Goal: Use online tool/utility: Use online tool/utility

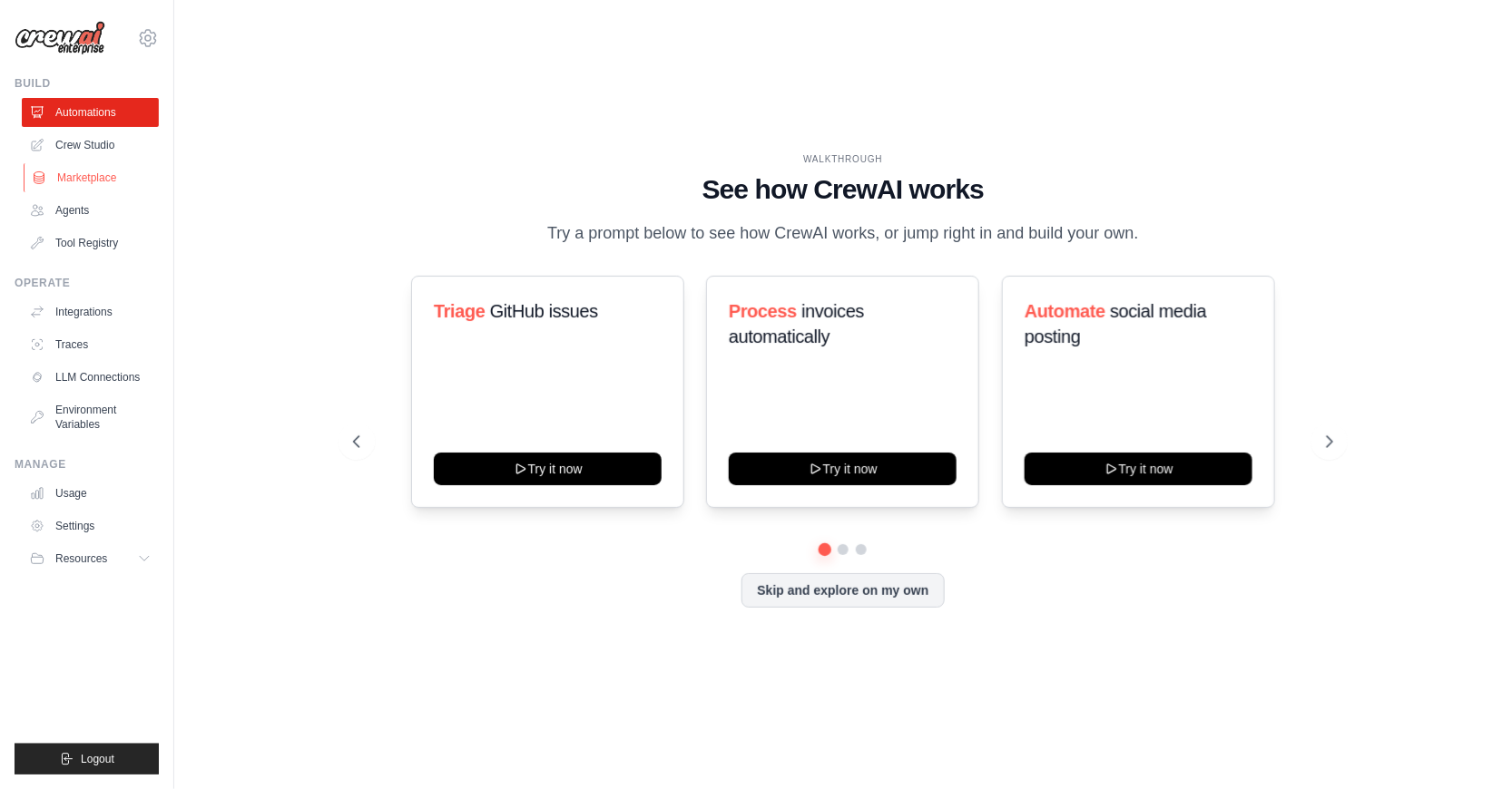
click at [105, 177] on link "Marketplace" at bounding box center [92, 178] width 137 height 29
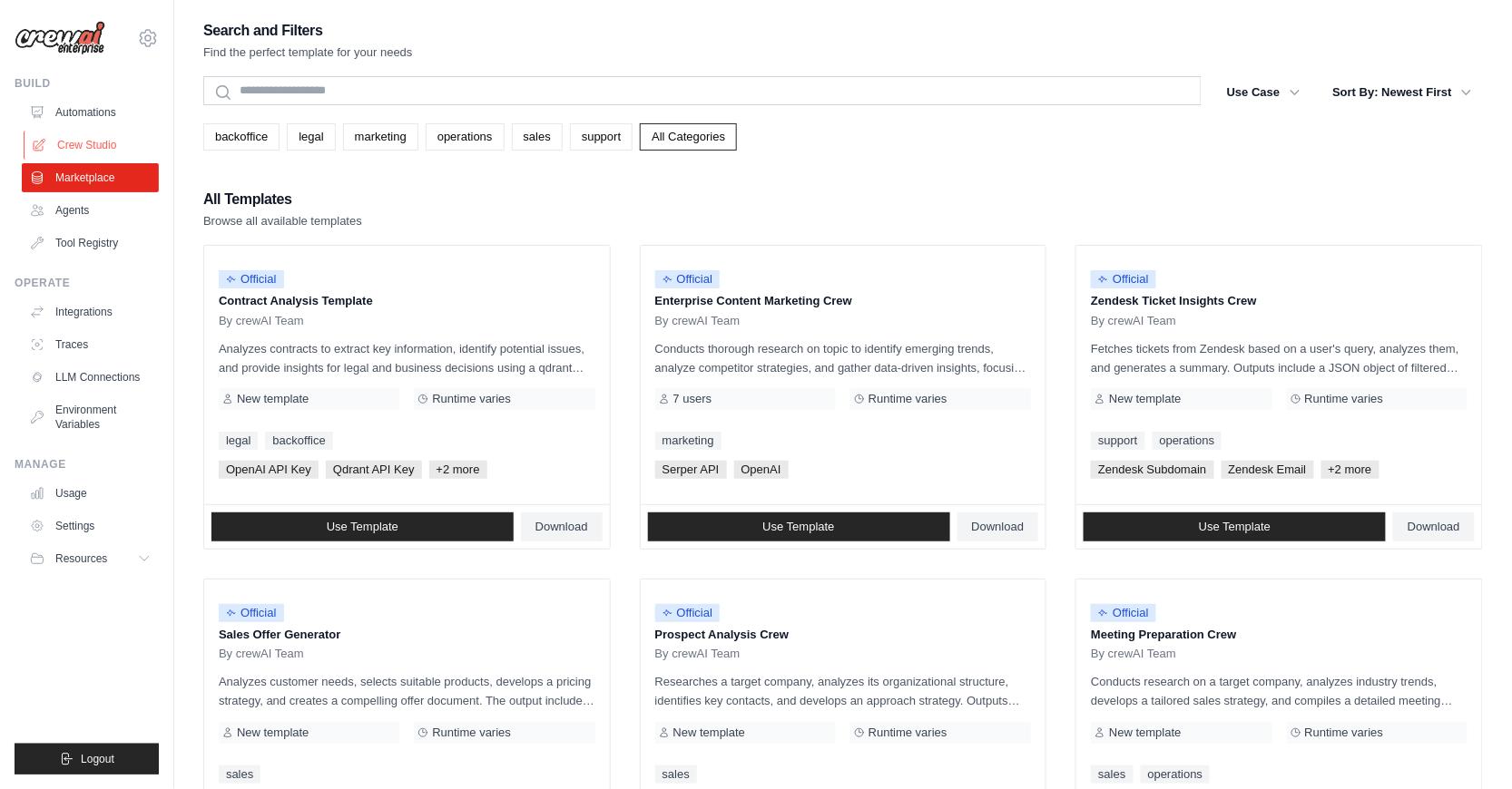
click at [96, 148] on link "Crew Studio" at bounding box center [92, 145] width 137 height 29
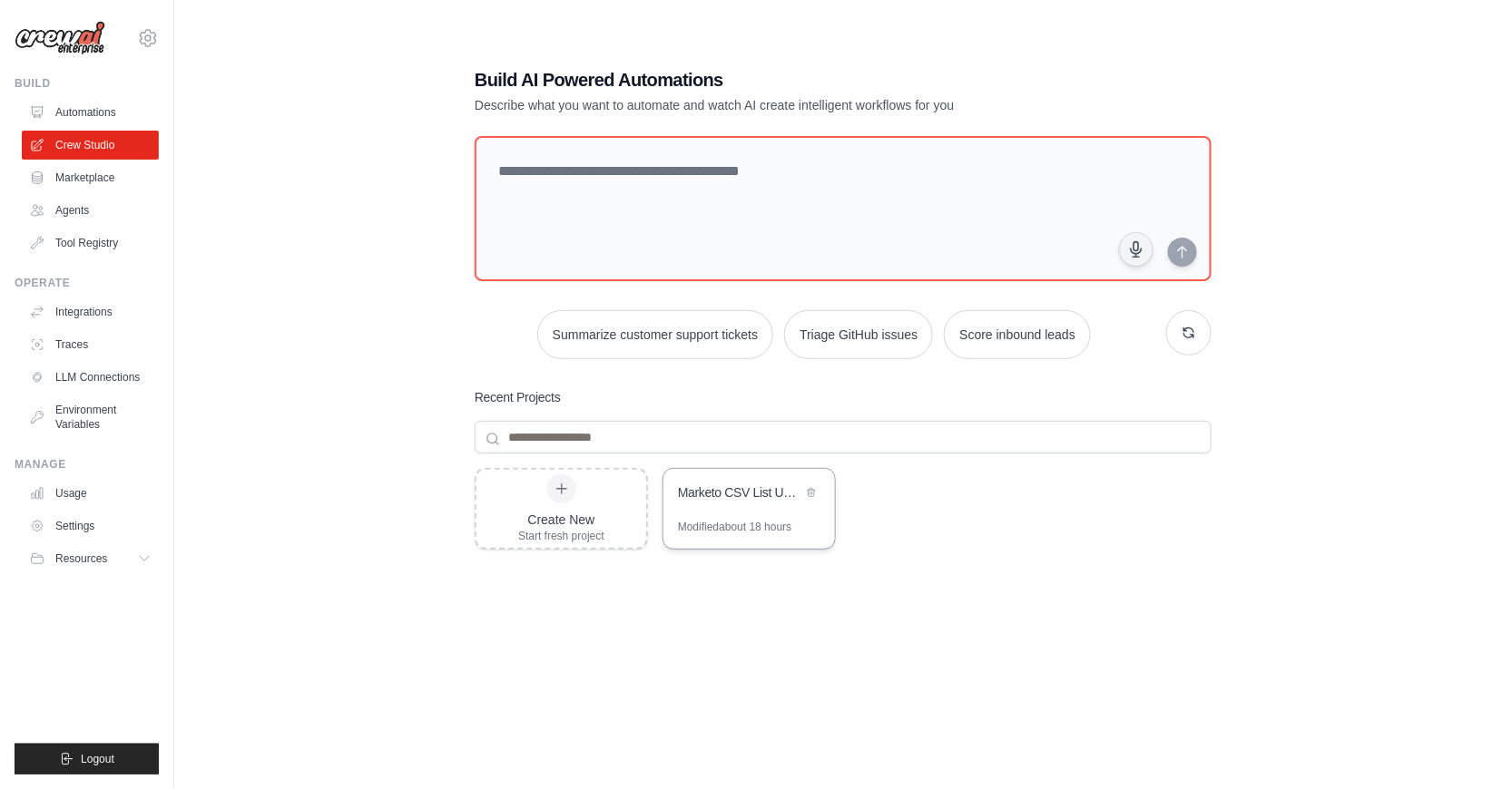
click at [722, 506] on div "Marketo CSV List Uploader" at bounding box center [749, 494] width 171 height 51
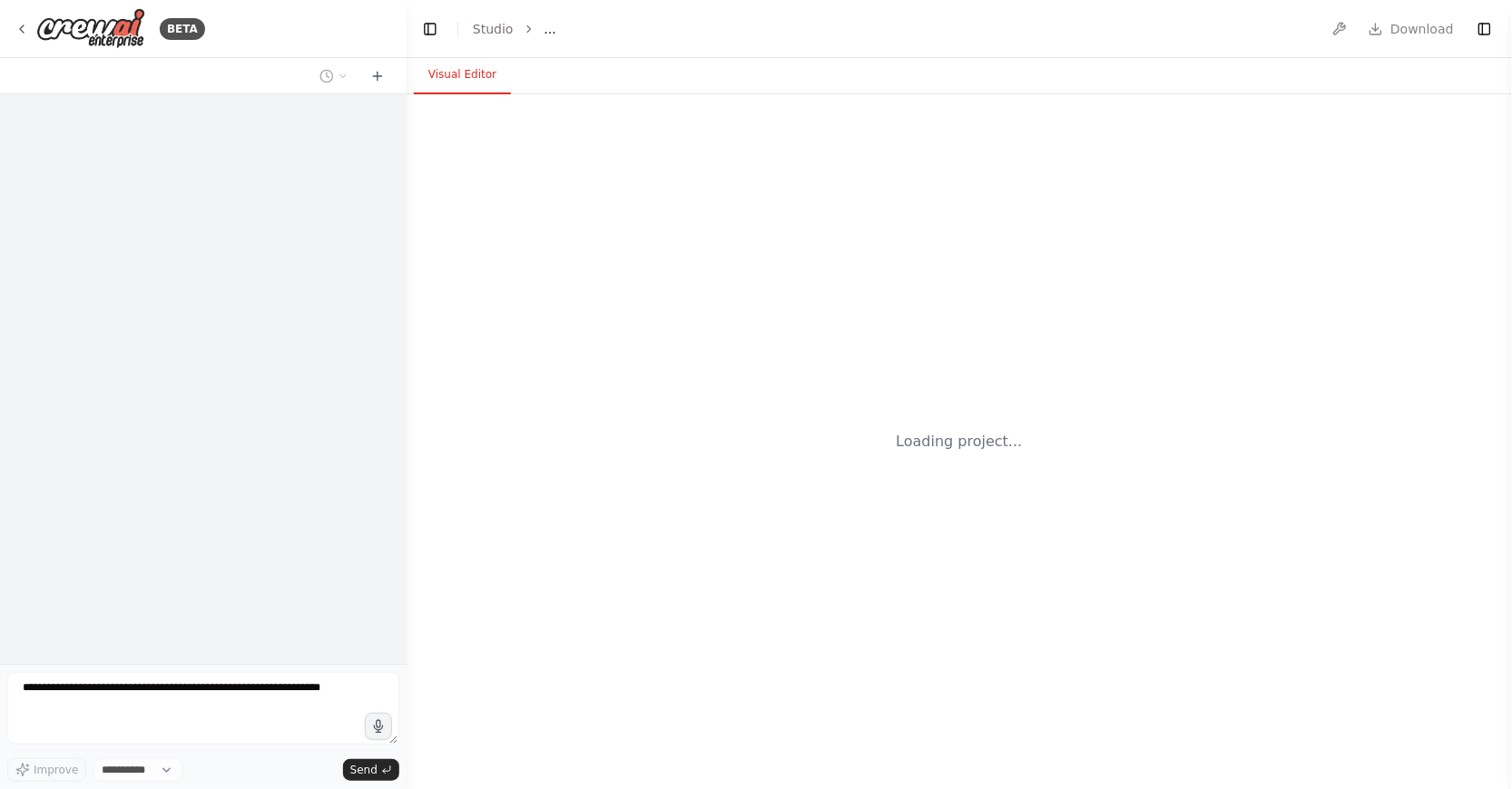
select select "****"
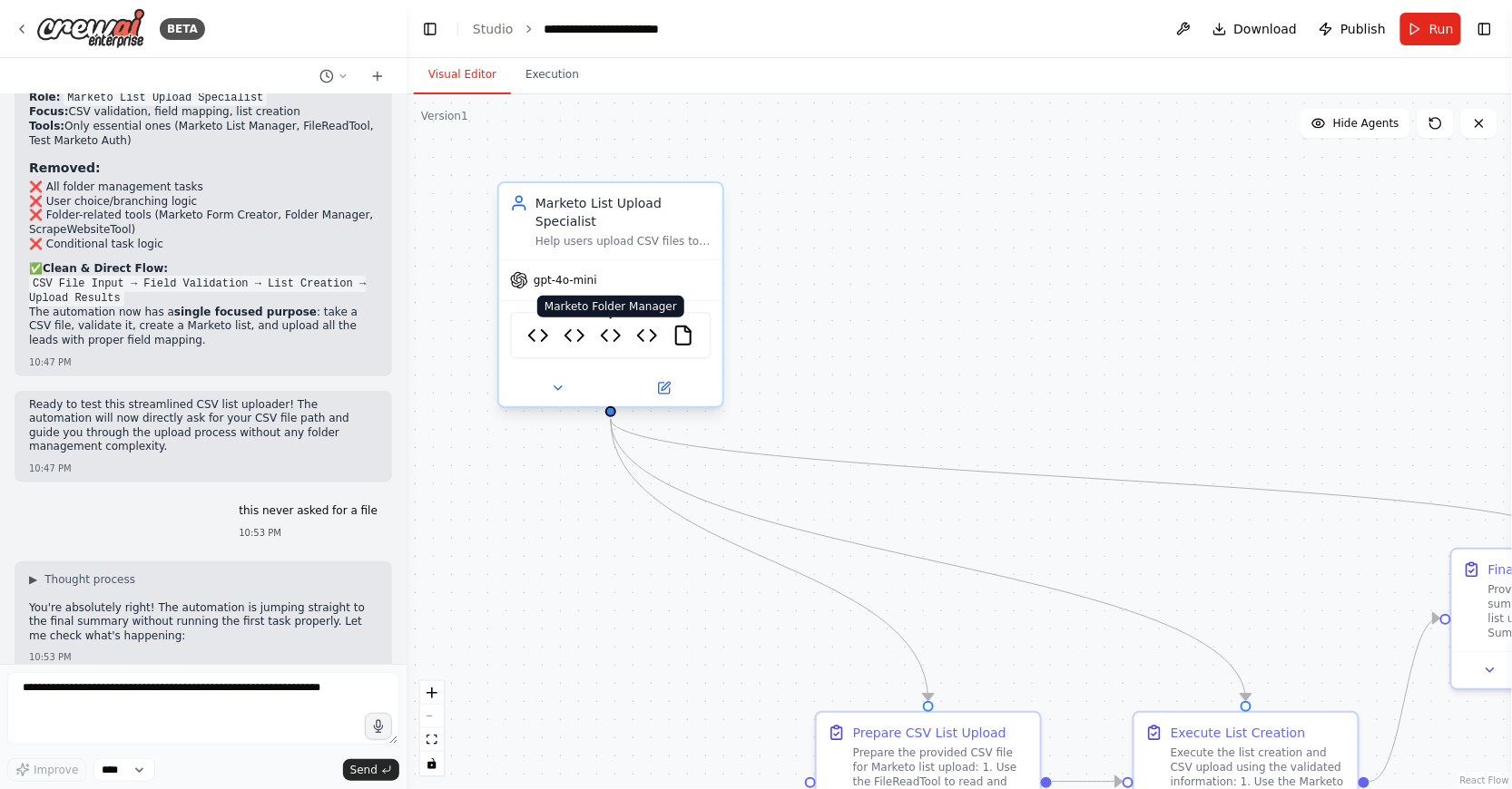
scroll to position [48319, 0]
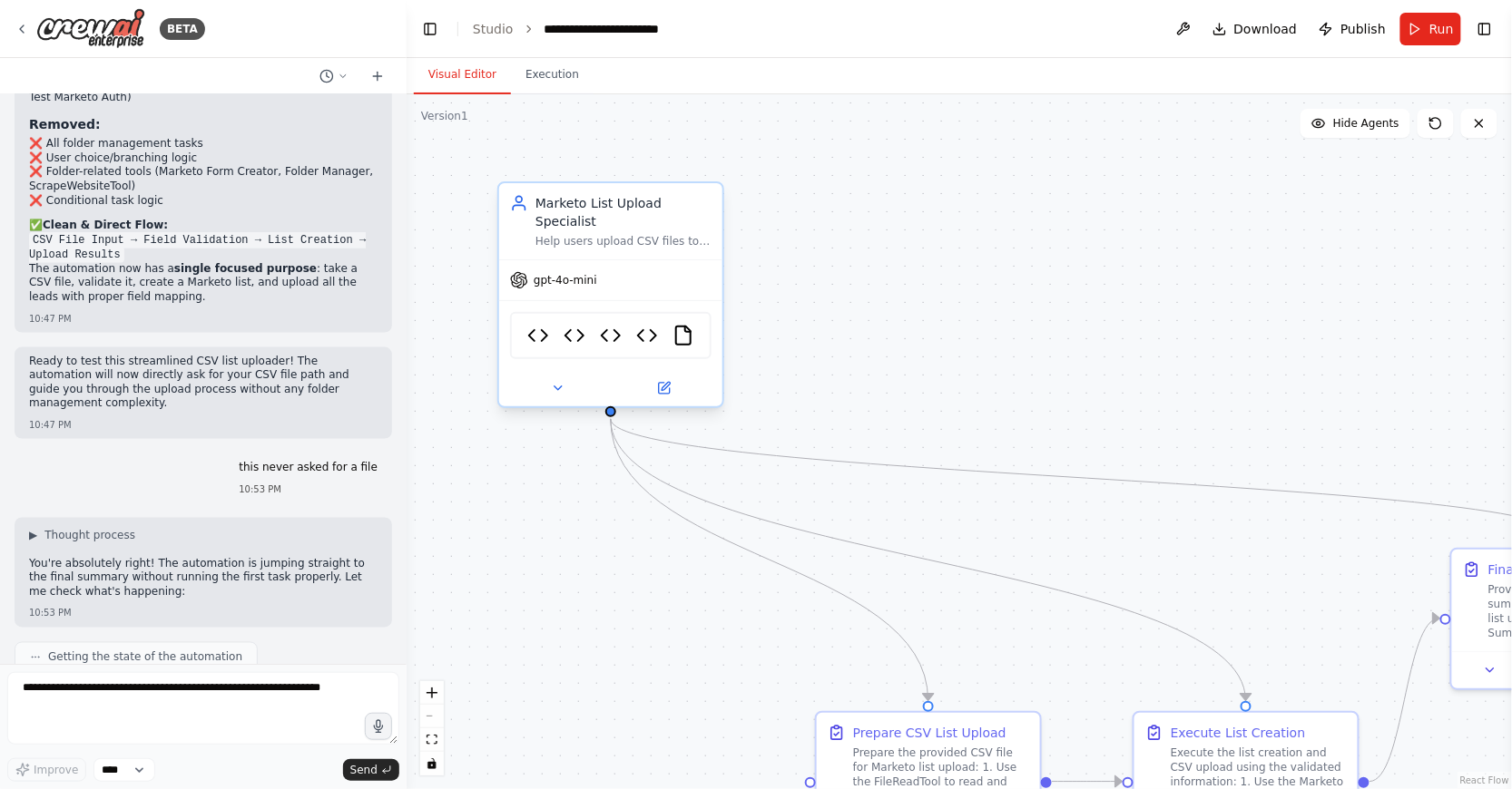
click at [616, 260] on div "gpt-4o-mini" at bounding box center [611, 280] width 223 height 40
click at [542, 336] on img at bounding box center [538, 336] width 22 height 22
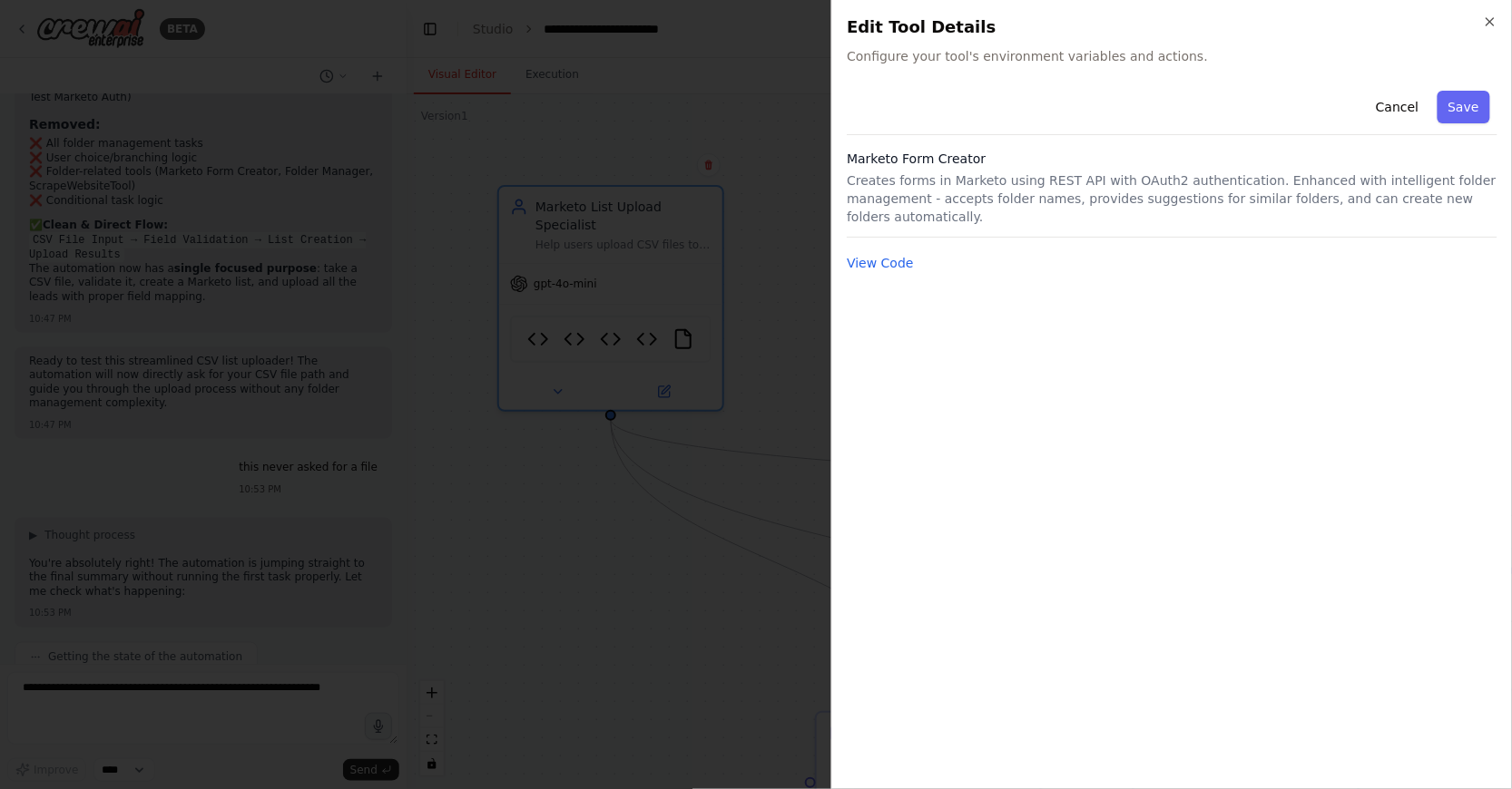
click at [995, 225] on p "Creates forms in Marketo using REST API with OAuth2 authentication. Enhanced wi…" at bounding box center [1172, 199] width 651 height 55
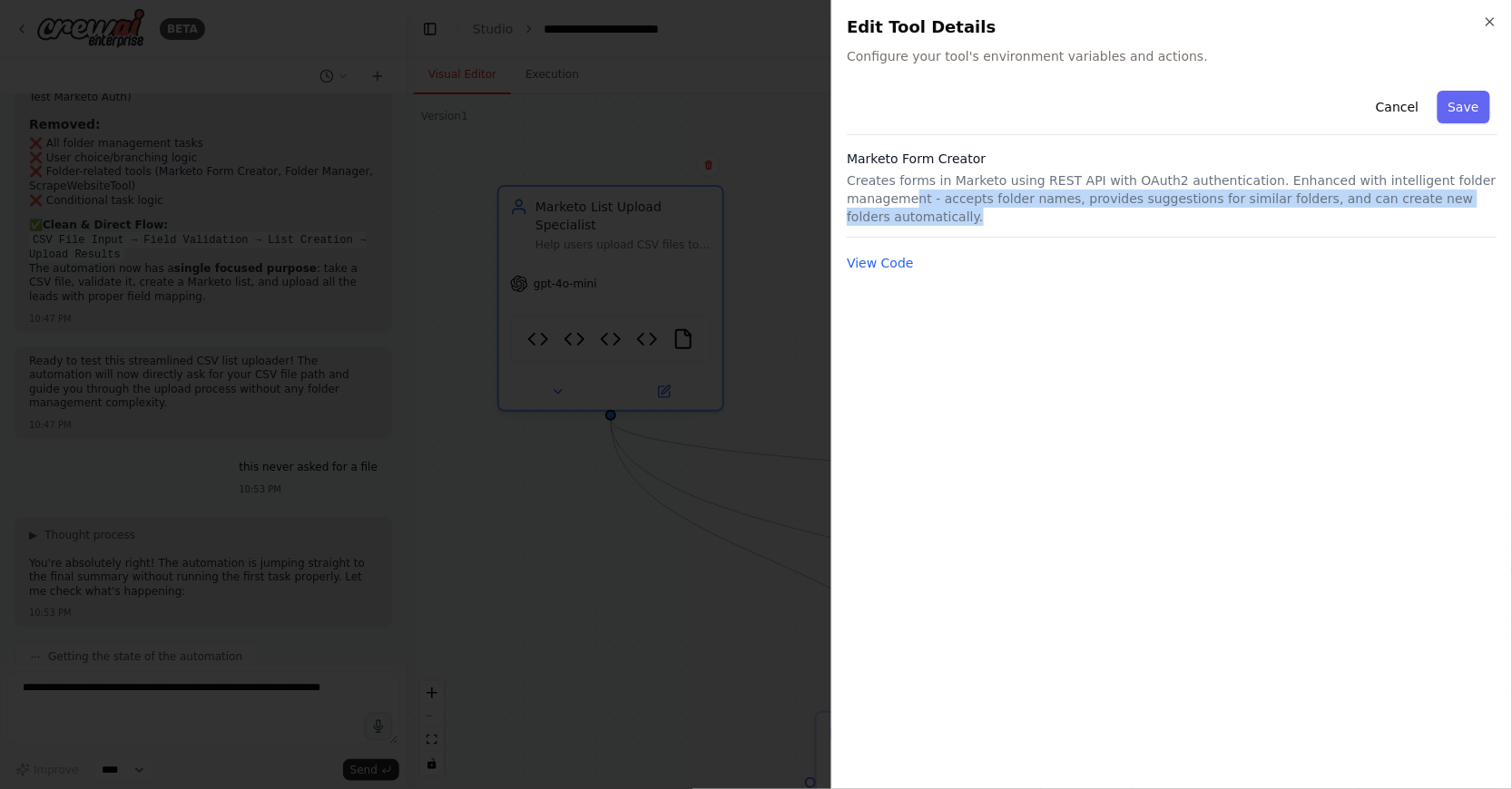
drag, startPoint x: 910, startPoint y: 200, endPoint x: 998, endPoint y: 217, distance: 89.6
click at [998, 217] on p "Creates forms in Marketo using REST API with OAuth2 authentication. Enhanced wi…" at bounding box center [1172, 199] width 651 height 55
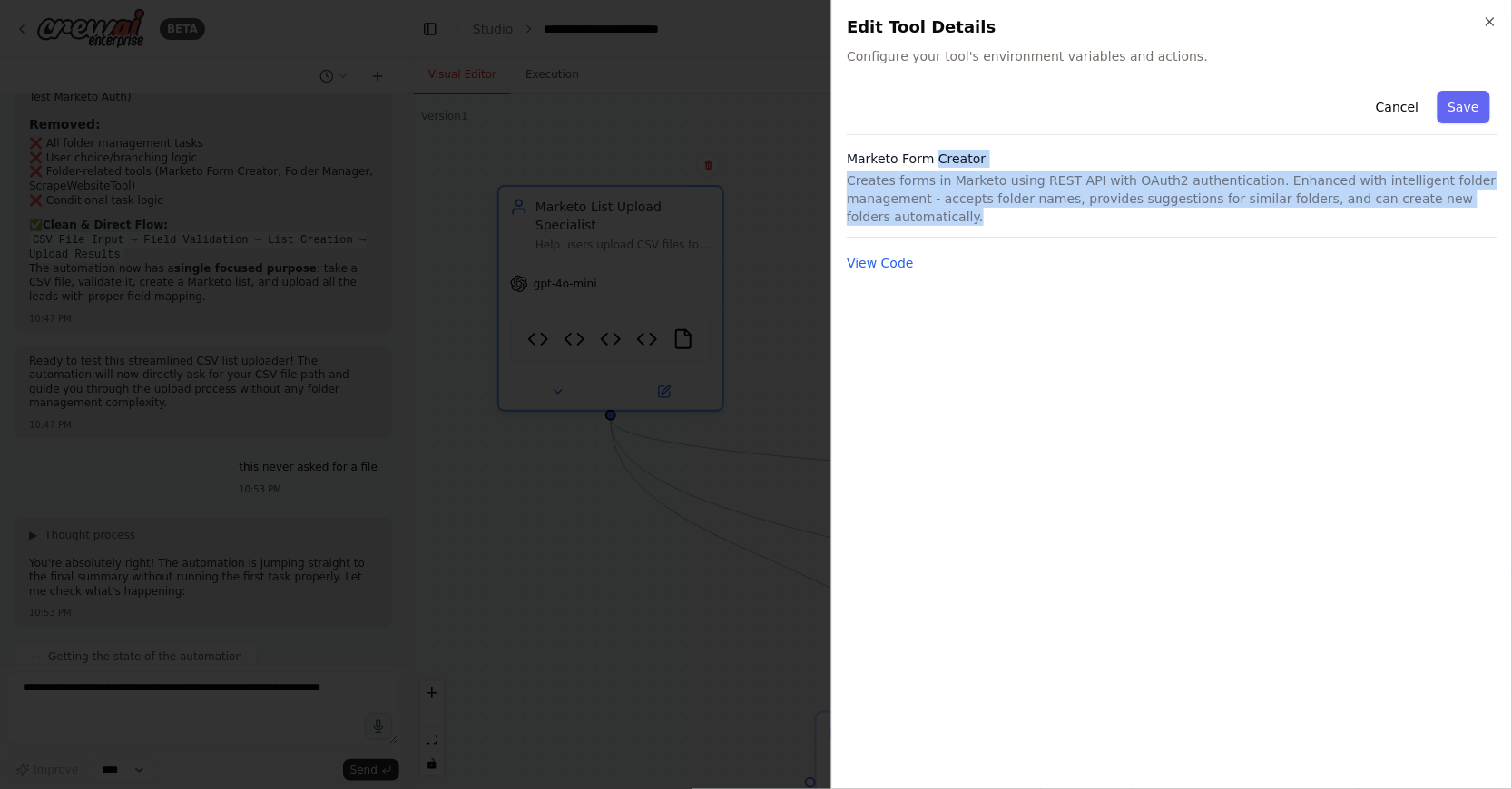
drag, startPoint x: 998, startPoint y: 217, endPoint x: 945, endPoint y: 166, distance: 73.6
click at [945, 166] on div "Marketo Form Creator Creates forms in Marketo using REST API with OAuth2 authen…" at bounding box center [1172, 194] width 651 height 88
click at [945, 166] on h3 "Marketo Form Creator" at bounding box center [1172, 159] width 651 height 19
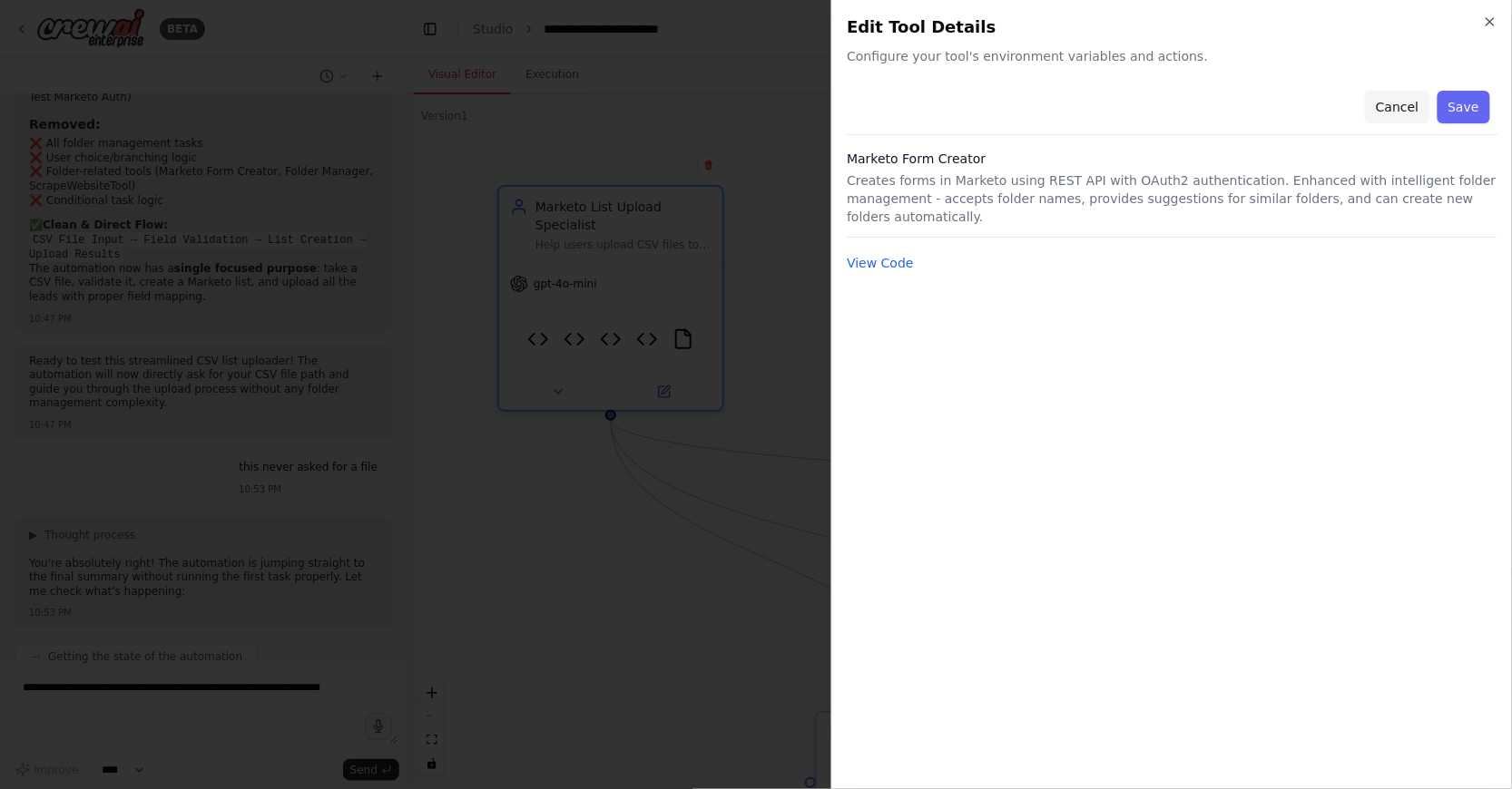
click at [1389, 115] on button "Cancel" at bounding box center [1397, 107] width 65 height 32
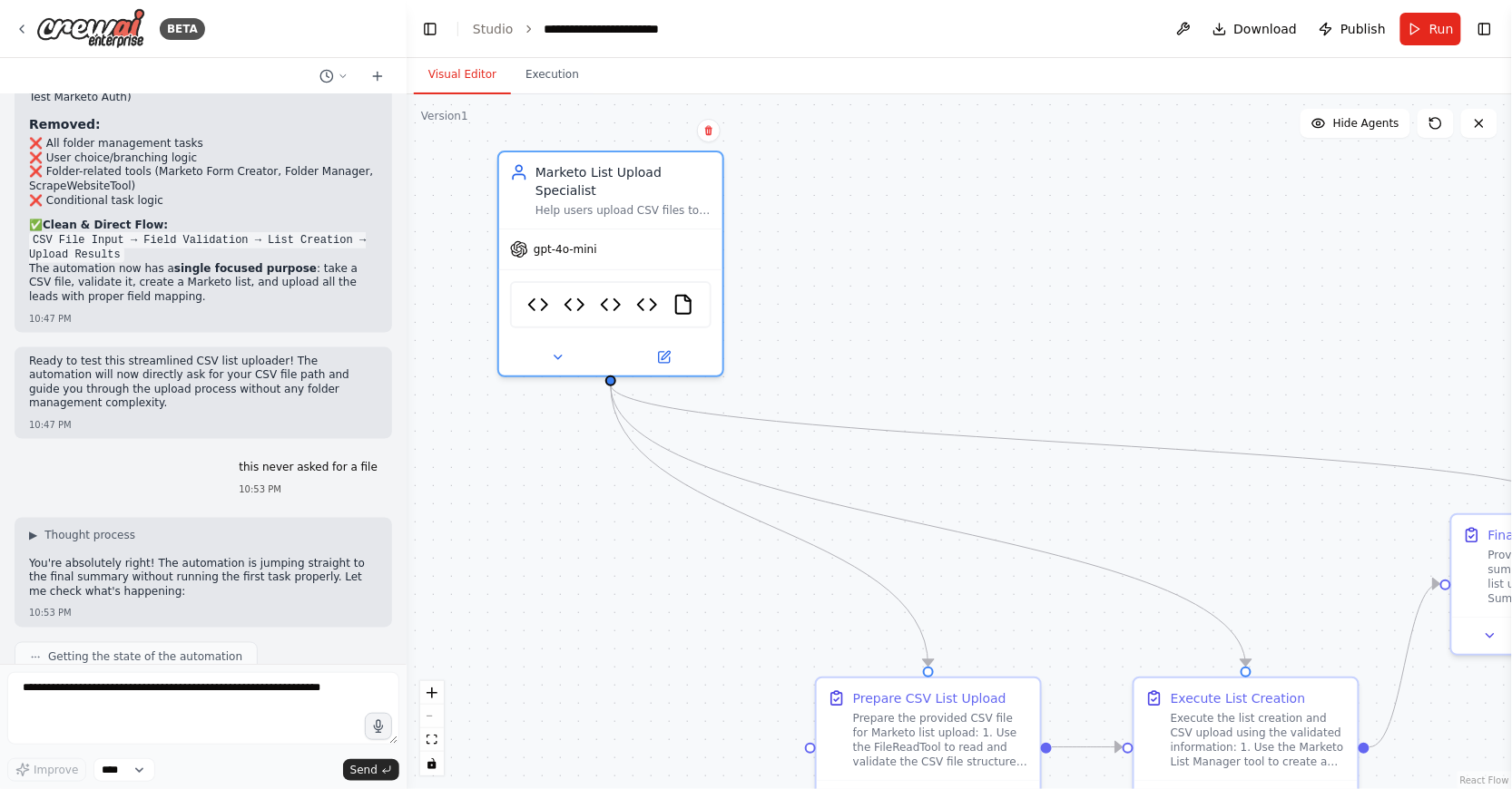
drag, startPoint x: 558, startPoint y: 599, endPoint x: 549, endPoint y: 524, distance: 75.5
click at [549, 524] on div ".deletable-edge-delete-btn { width: 20px; height: 20px; border: 0px solid #ffff…" at bounding box center [959, 441] width 1106 height 695
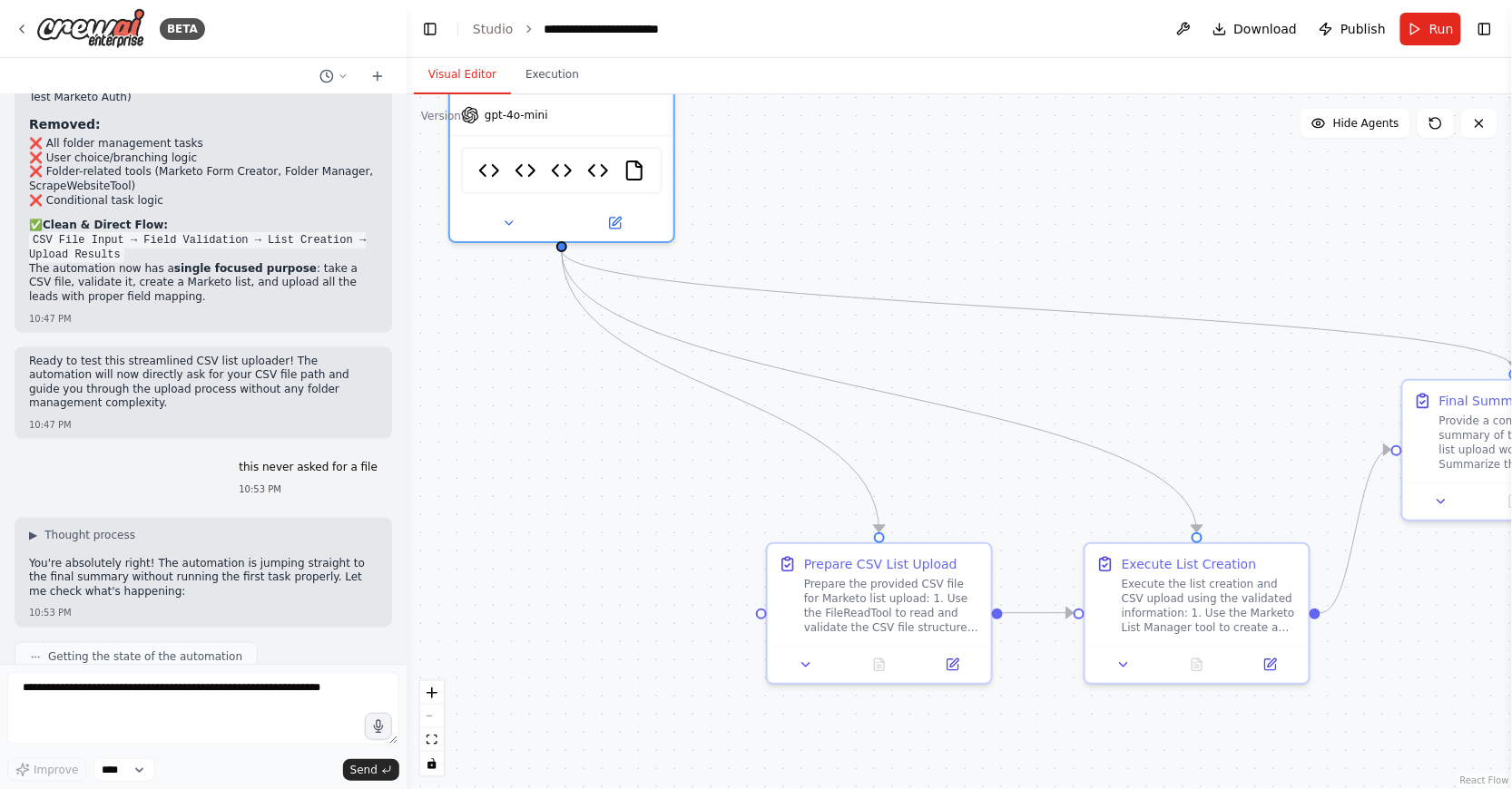
drag, startPoint x: 857, startPoint y: 354, endPoint x: 818, endPoint y: 261, distance: 100.8
click at [818, 261] on div ".deletable-edge-delete-btn { width: 20px; height: 20px; border: 0px solid #ffff…" at bounding box center [959, 441] width 1106 height 695
click at [652, 117] on div "gpt-4o-mini" at bounding box center [563, 111] width 223 height 40
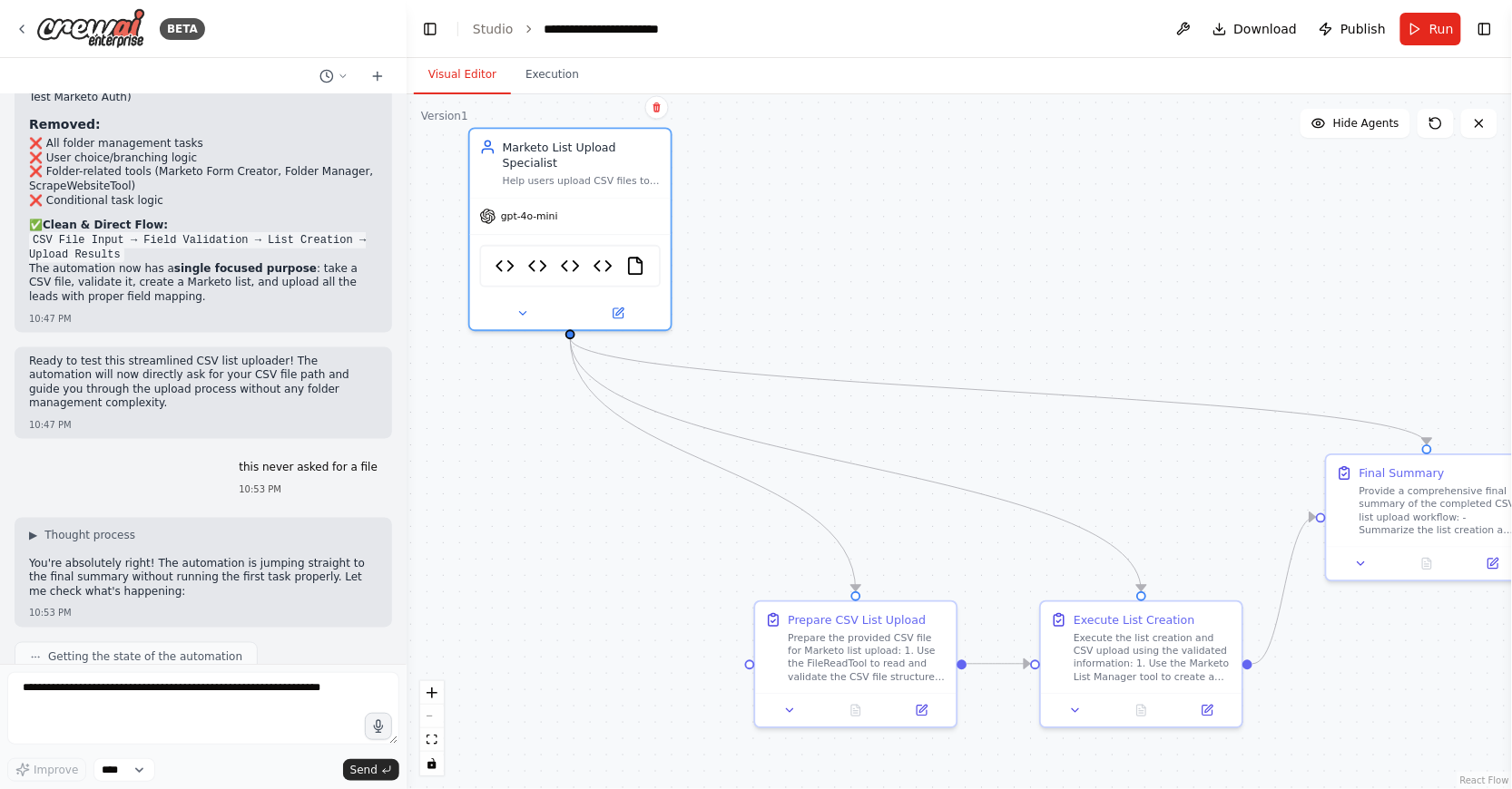
drag, startPoint x: 866, startPoint y: 194, endPoint x: 870, endPoint y: 343, distance: 149.1
click at [870, 343] on div ".deletable-edge-delete-btn { width: 20px; height: 20px; border: 0px solid #ffff…" at bounding box center [959, 441] width 1106 height 695
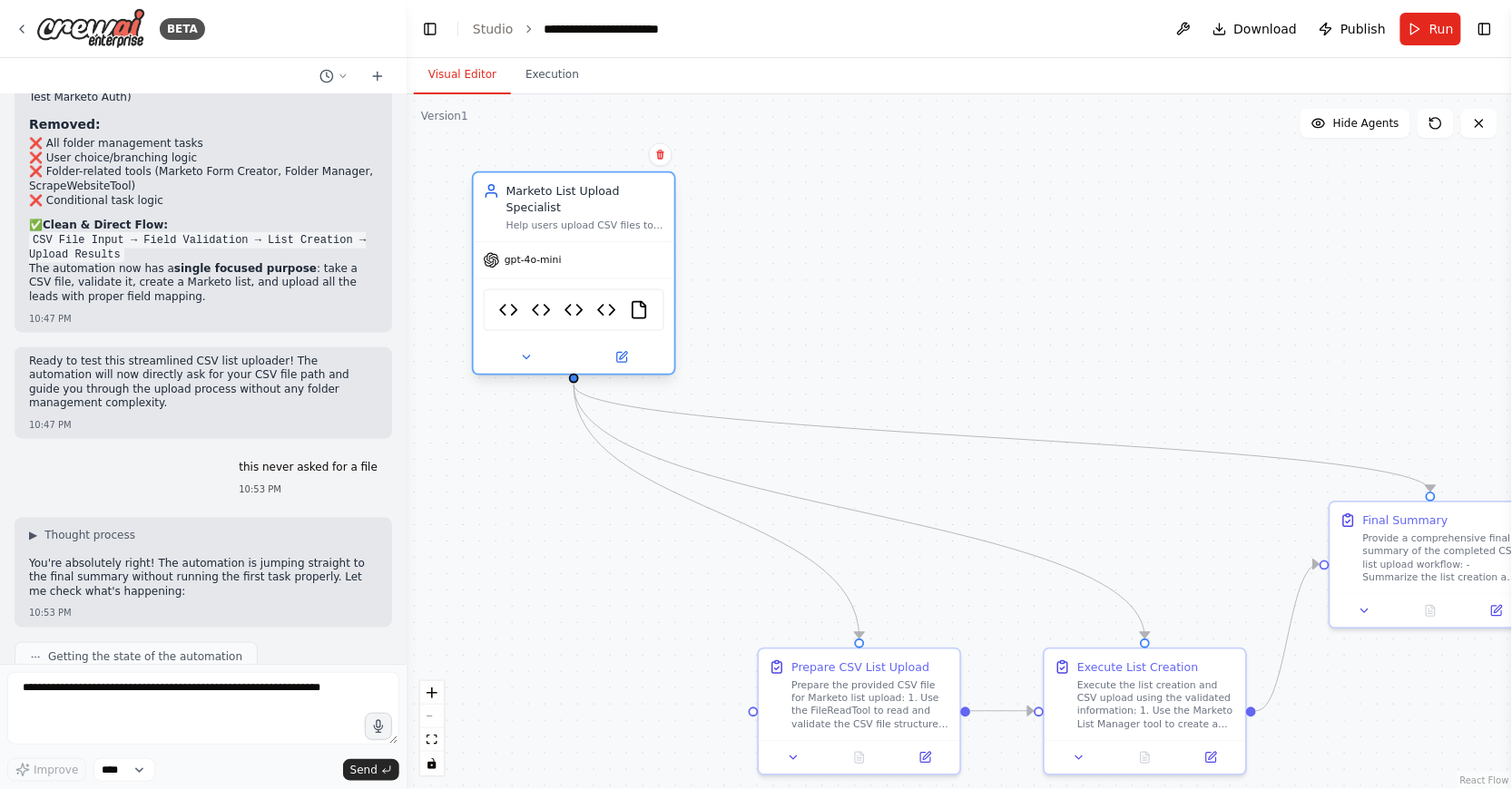
click at [595, 196] on div "Marketo List Upload Specialist" at bounding box center [585, 198] width 158 height 32
click at [554, 189] on div "Marketo List Upload Specialist" at bounding box center [585, 198] width 158 height 32
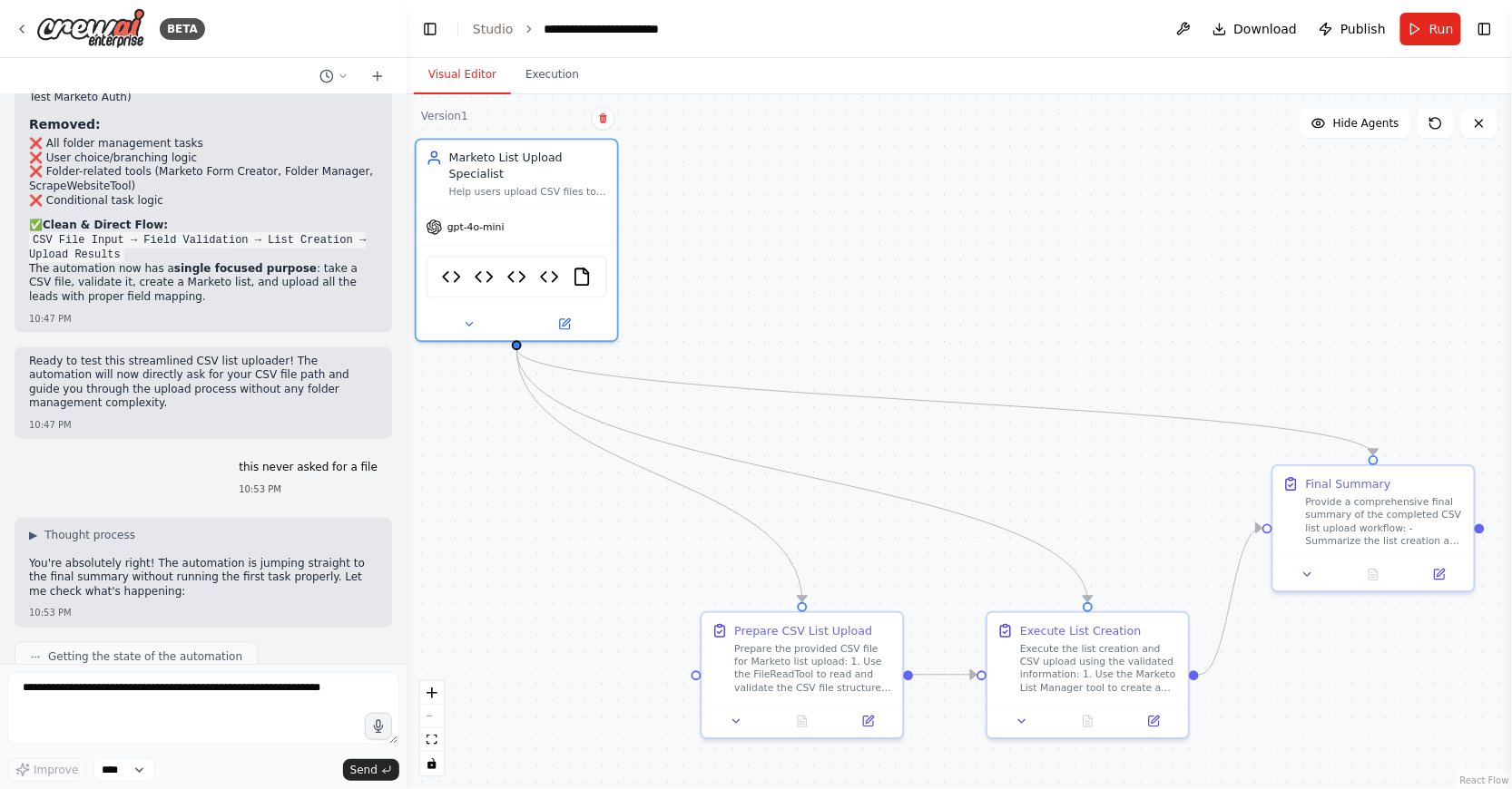
drag, startPoint x: 903, startPoint y: 468, endPoint x: 813, endPoint y: 397, distance: 114.6
click at [813, 397] on div ".deletable-edge-delete-btn { width: 20px; height: 20px; border: 0px solid #ffff…" at bounding box center [959, 441] width 1106 height 695
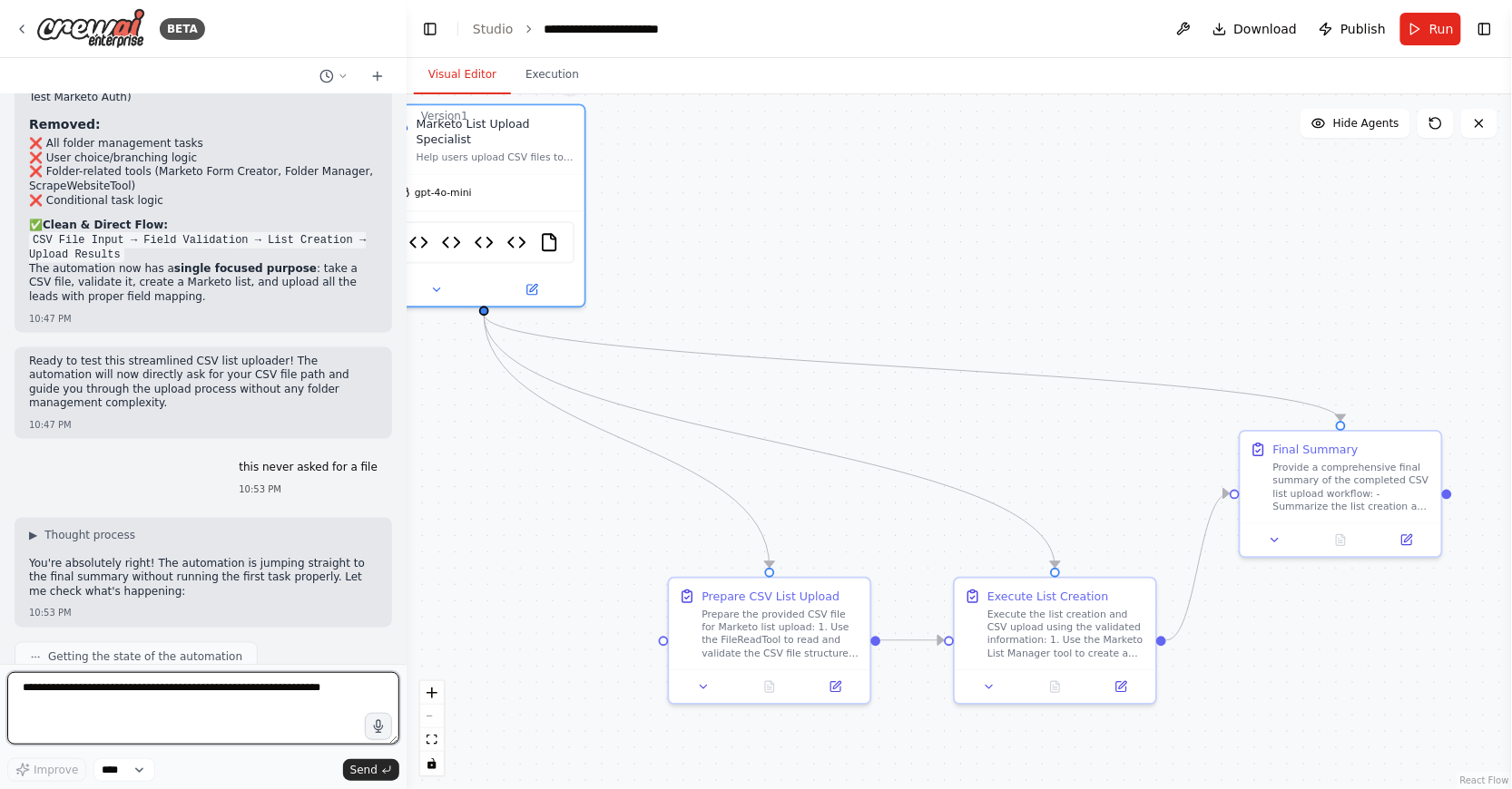
click at [149, 717] on textarea at bounding box center [203, 709] width 392 height 72
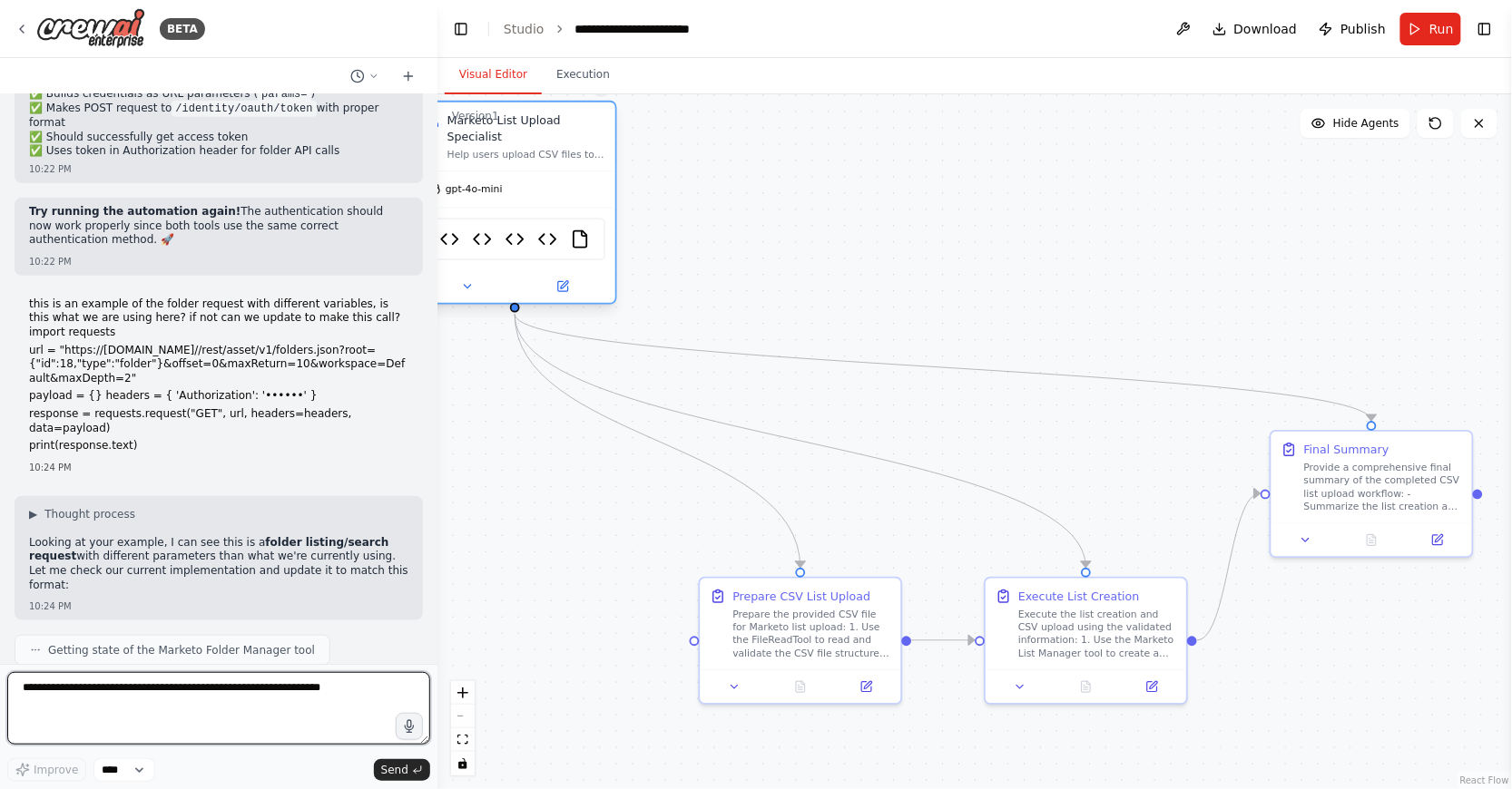
scroll to position [33087, 0]
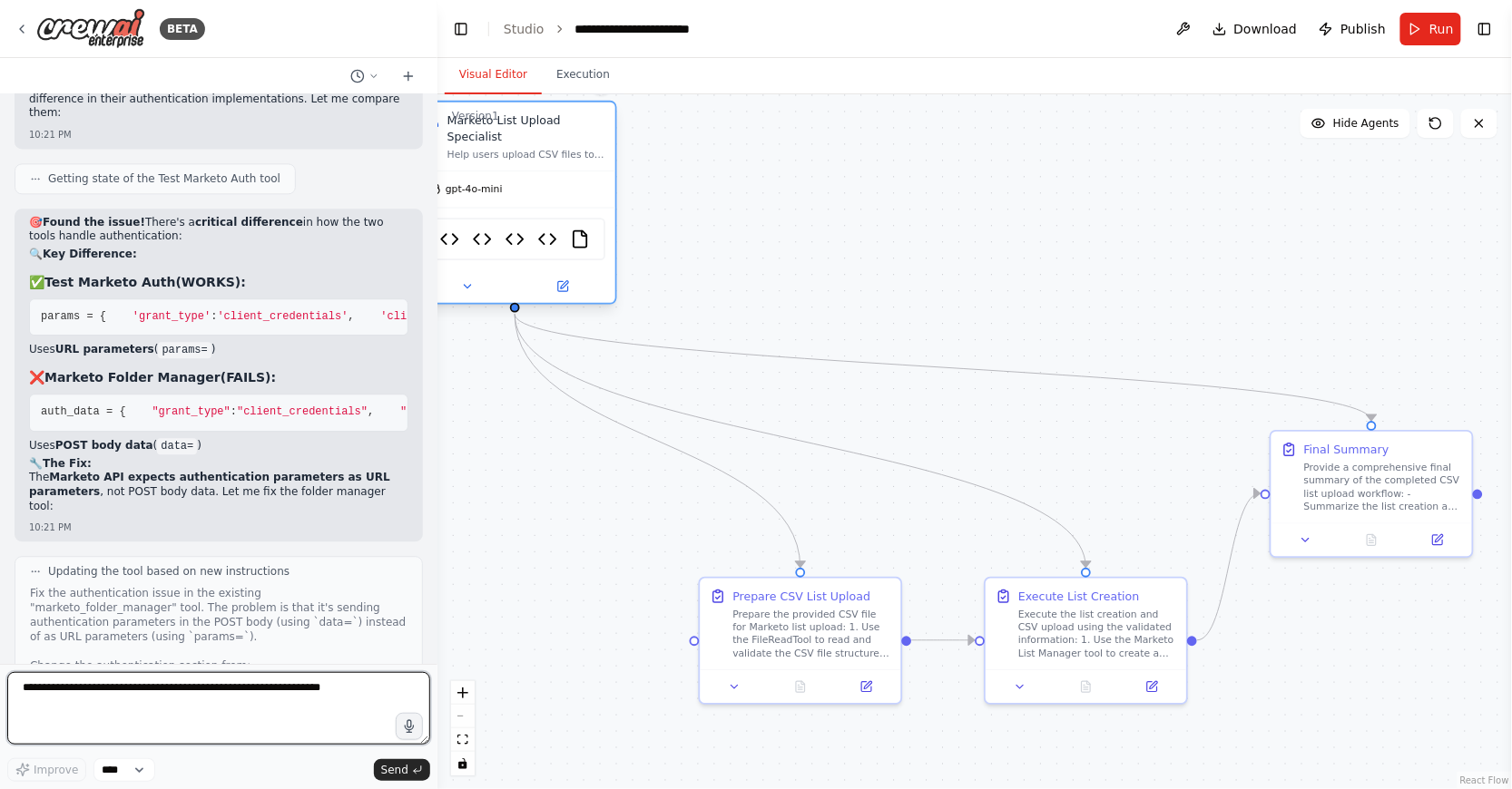
drag, startPoint x: 403, startPoint y: 508, endPoint x: 456, endPoint y: 207, distance: 305.6
click at [456, 207] on div "BETA Explain how to create a smart campaign in [GEOGRAPHIC_DATA]” 09:07 PM ▶ Th…" at bounding box center [756, 394] width 1512 height 789
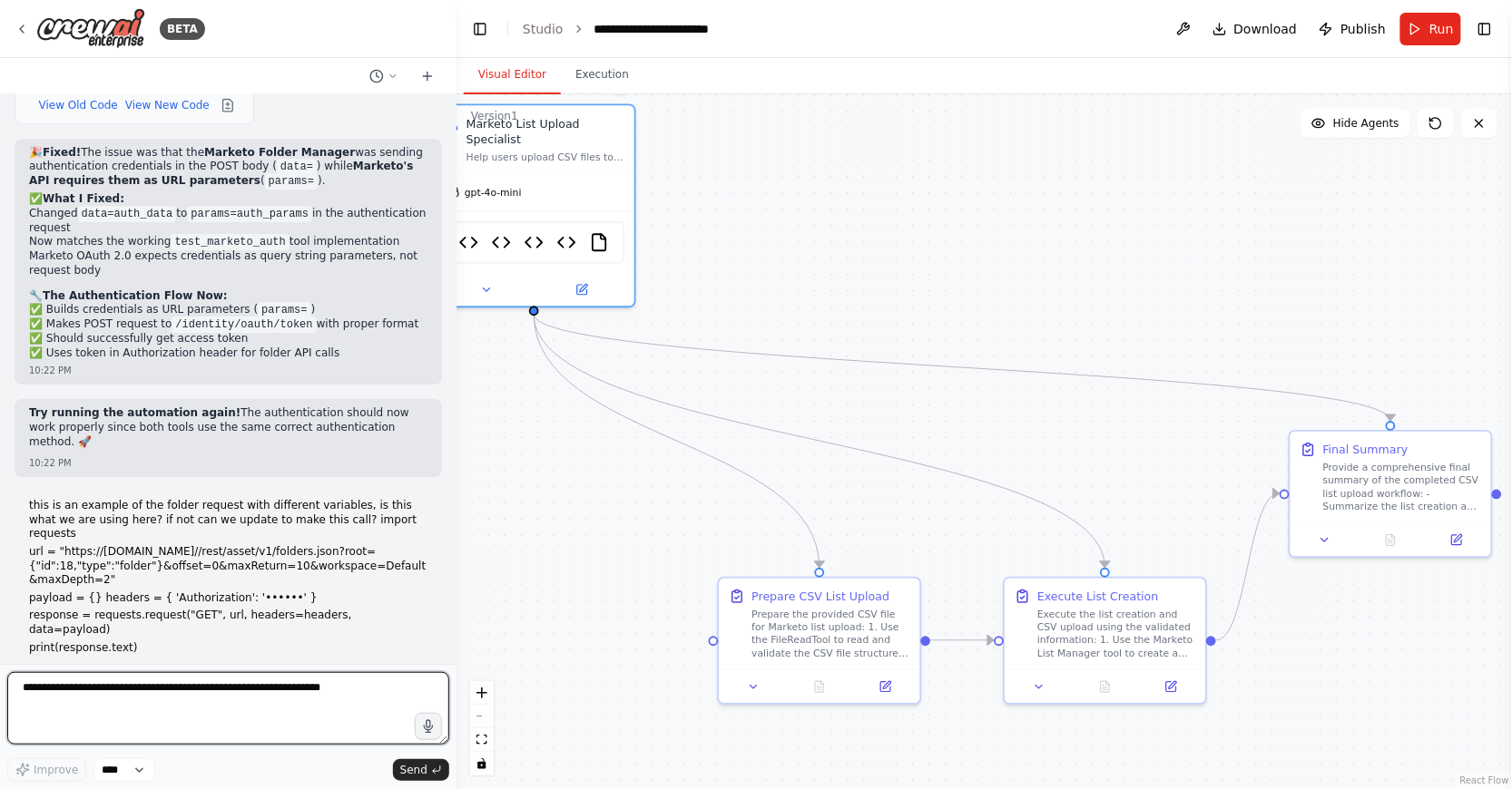
scroll to position [46192, 0]
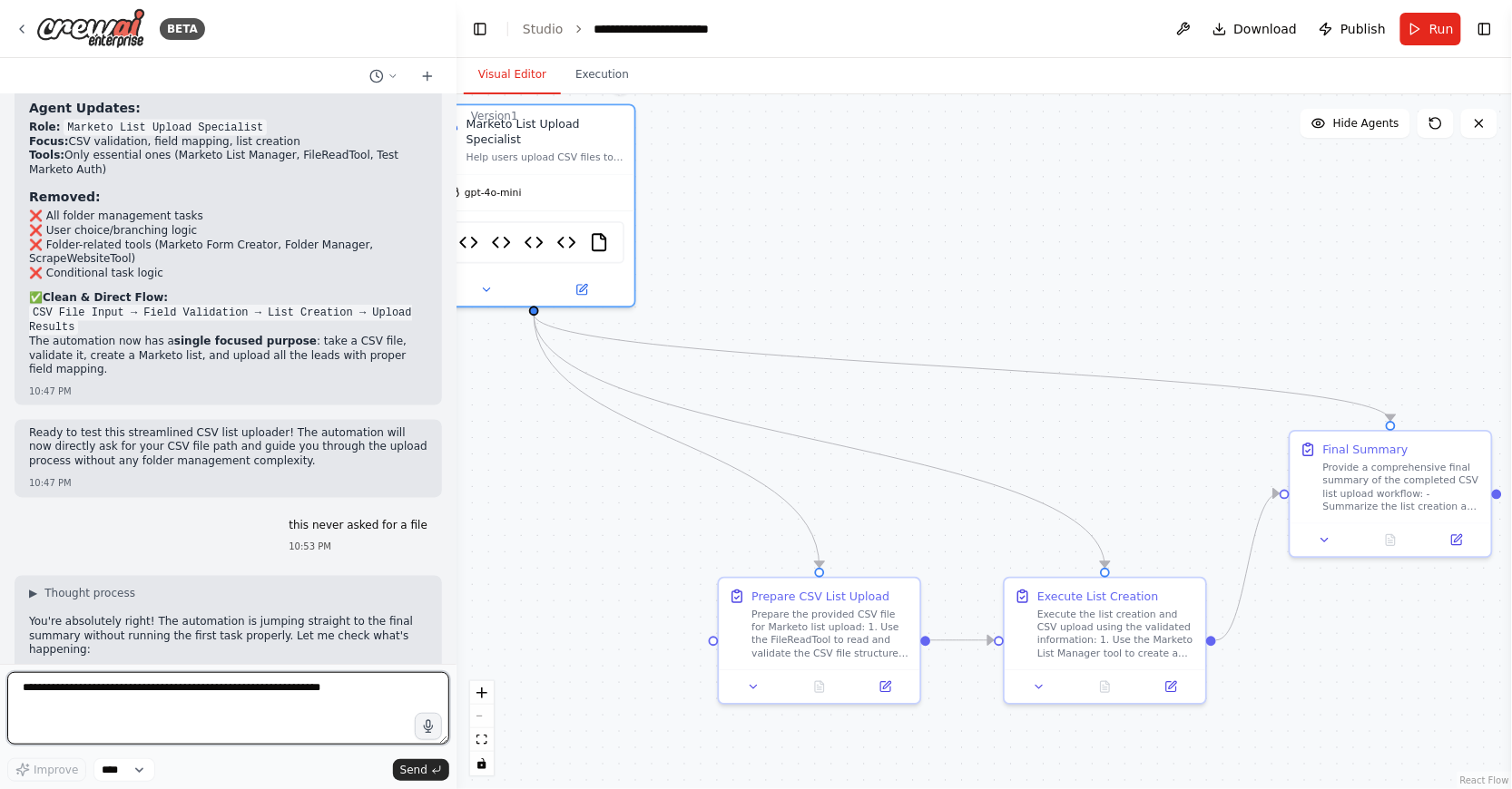
click at [286, 704] on textarea at bounding box center [227, 709] width 442 height 72
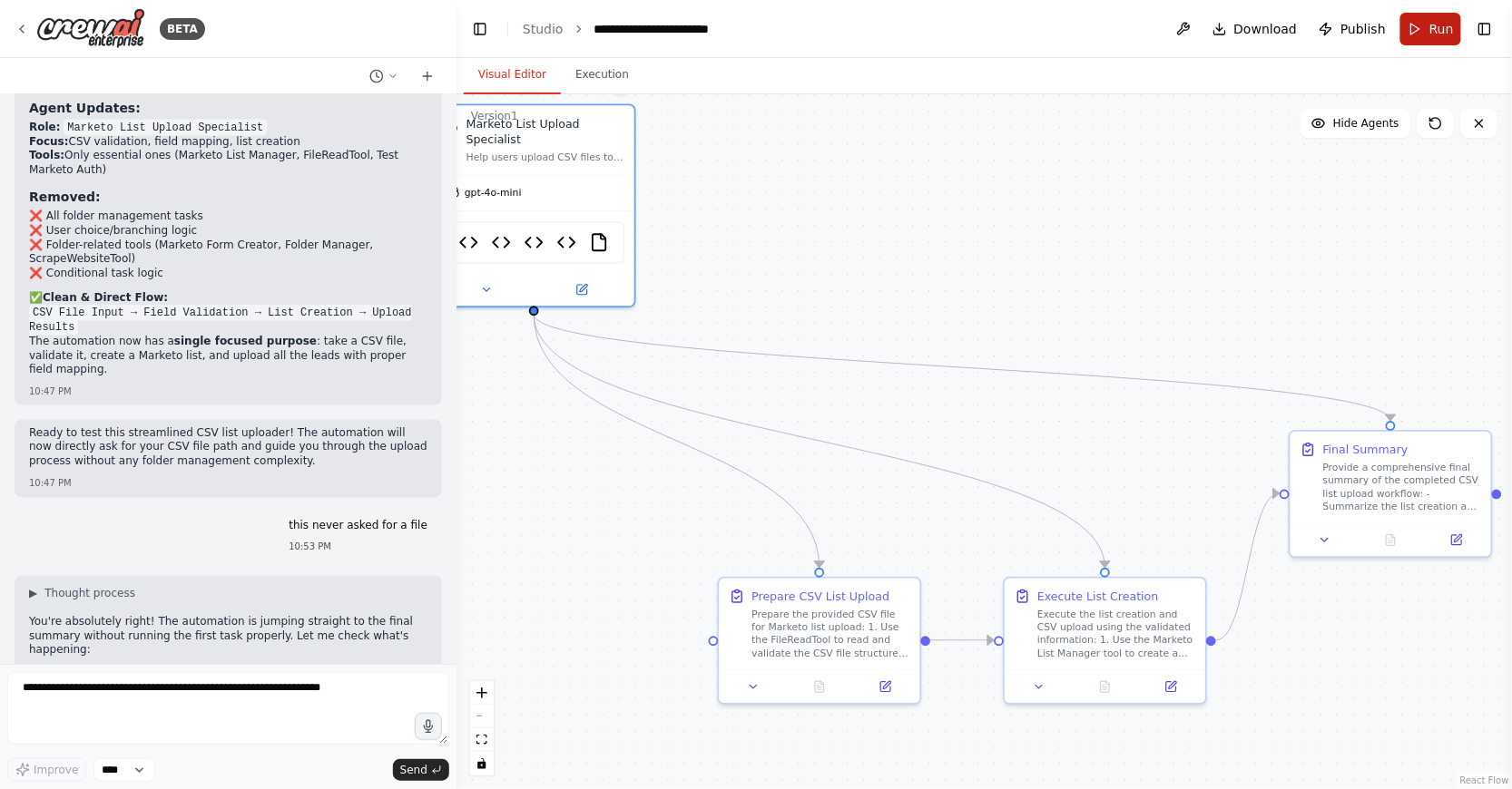
click at [1420, 28] on button "Run" at bounding box center [1431, 28] width 61 height 32
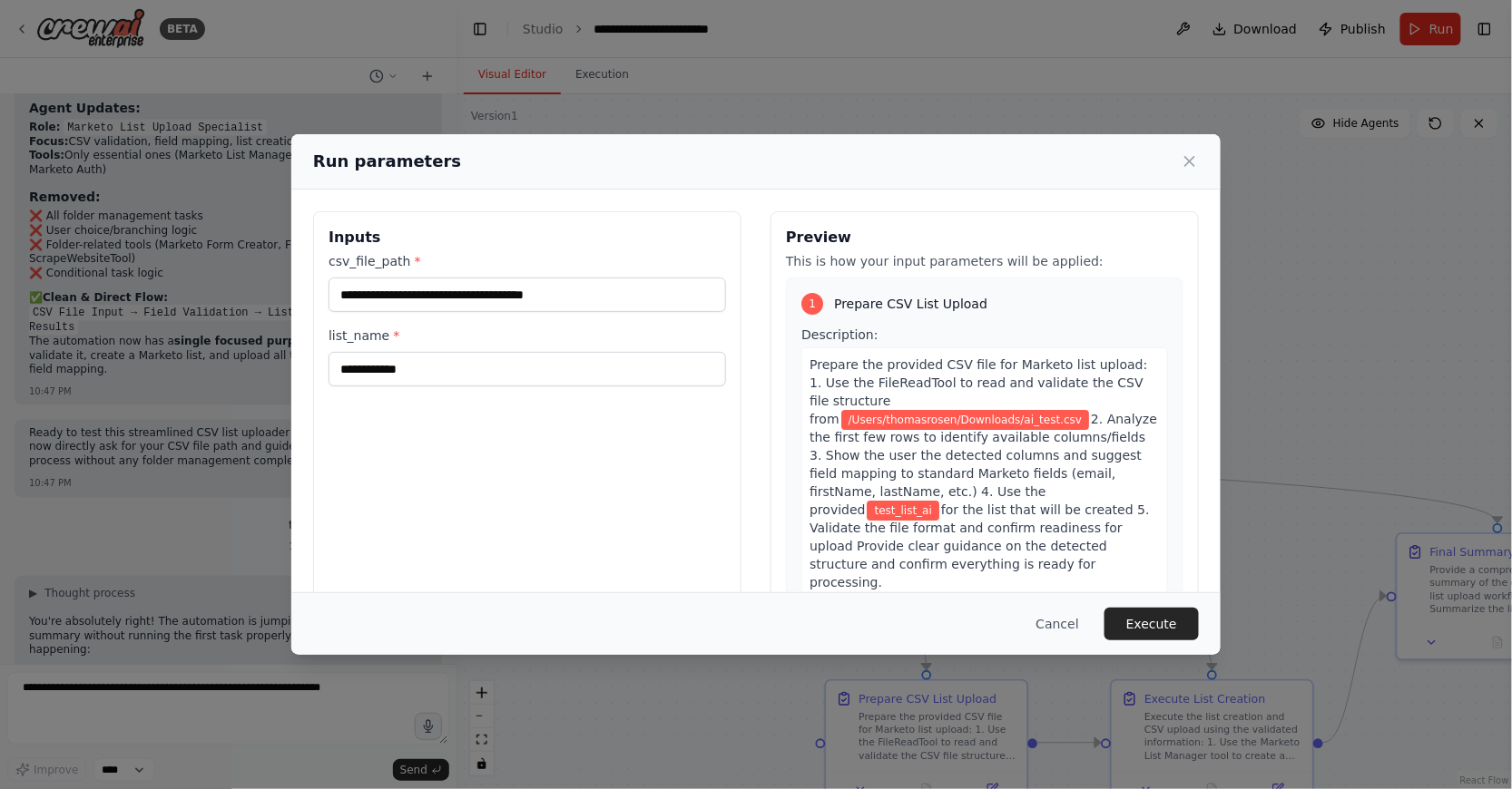
drag, startPoint x: 1204, startPoint y: 200, endPoint x: 1318, endPoint y: 303, distance: 153.6
click at [1318, 303] on body "BETA Explain how to create a smart campaign in [GEOGRAPHIC_DATA]” 09:07 PM ▶ Th…" at bounding box center [756, 394] width 1512 height 789
click at [568, 291] on input "**********" at bounding box center [528, 295] width 398 height 34
click at [540, 296] on input "**********" at bounding box center [528, 295] width 398 height 34
click at [573, 288] on input "**********" at bounding box center [528, 295] width 398 height 34
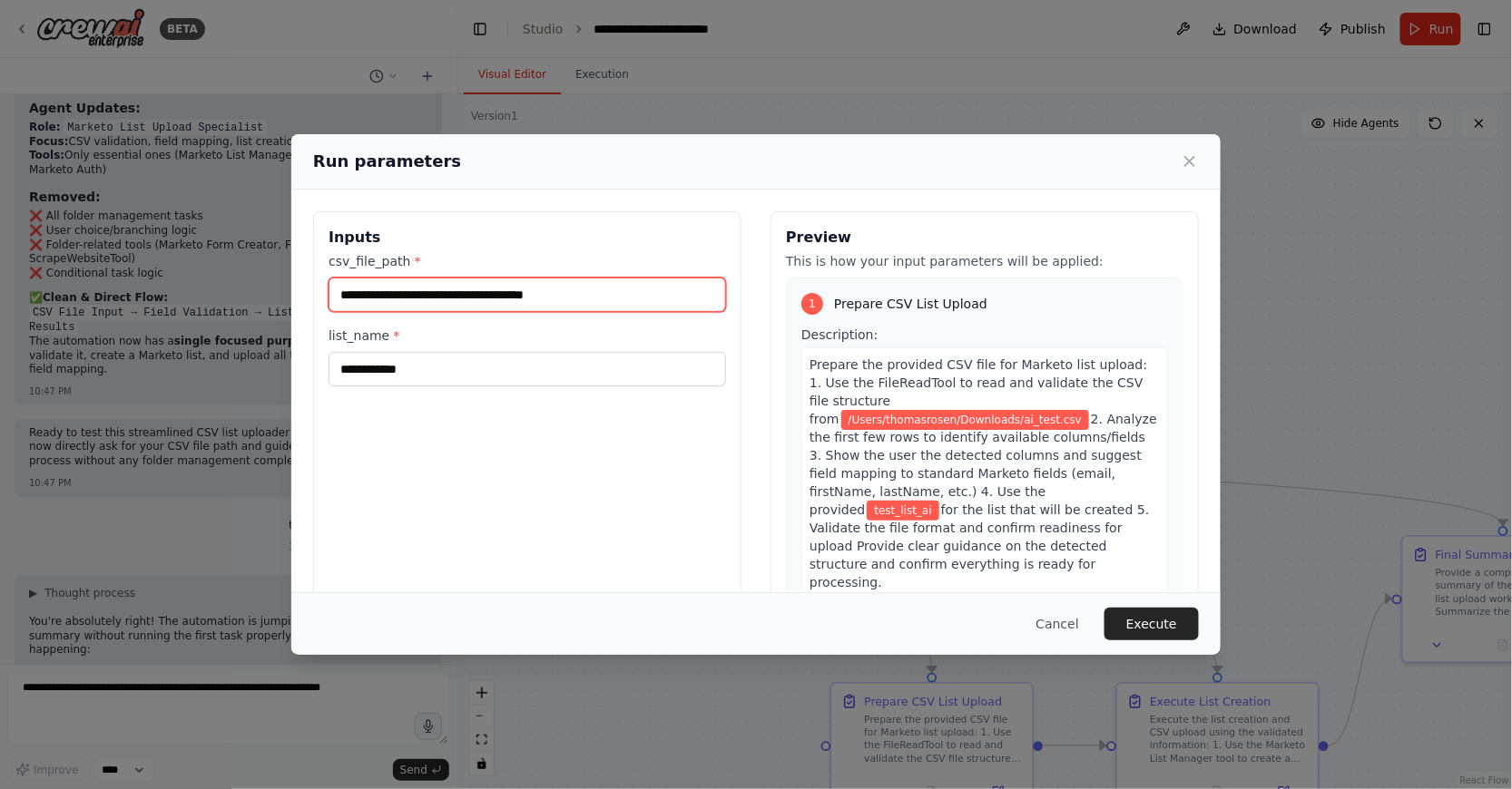
drag, startPoint x: 630, startPoint y: 281, endPoint x: 351, endPoint y: 290, distance: 279.1
click at [351, 290] on input "**********" at bounding box center [528, 295] width 398 height 34
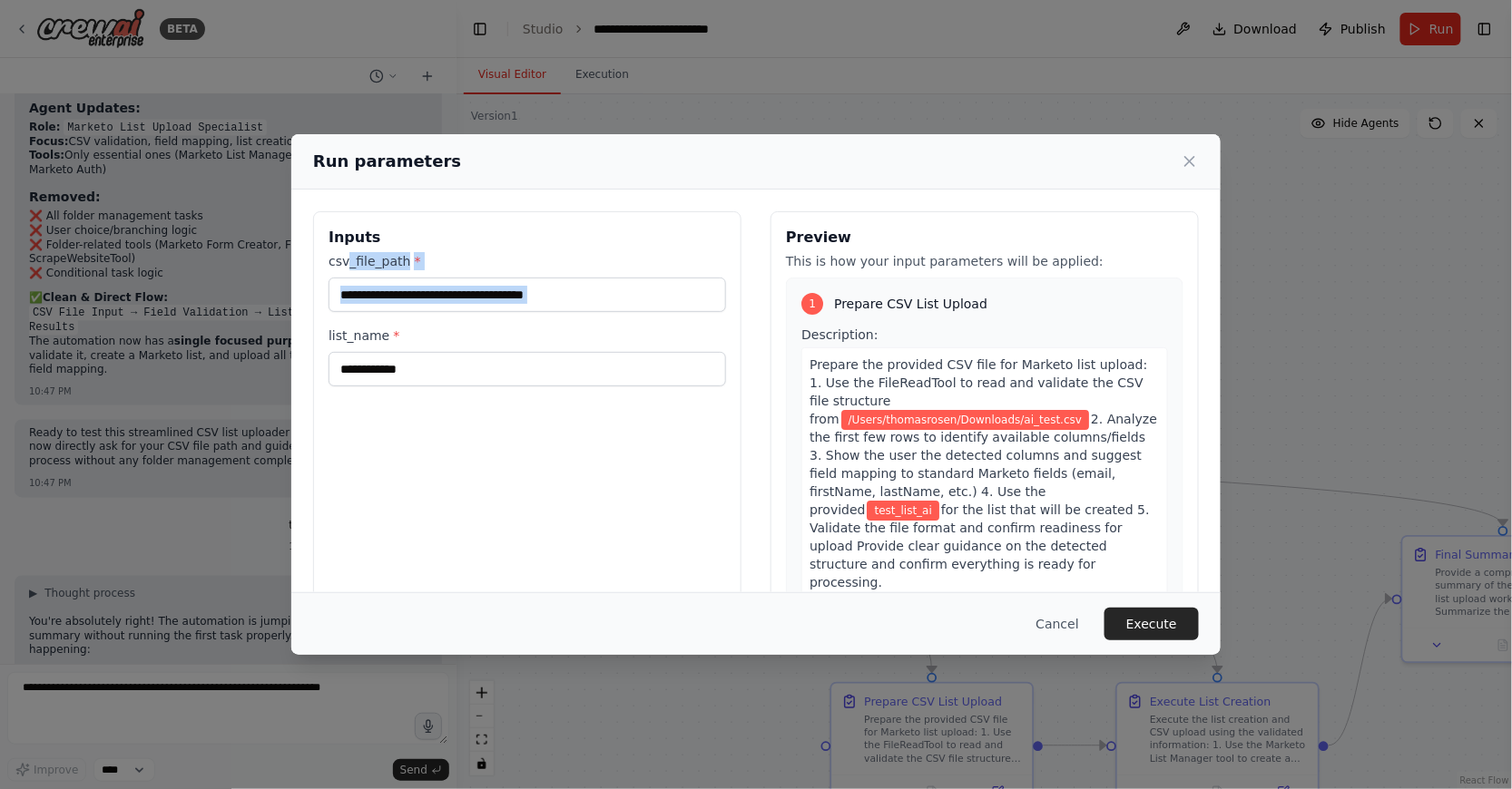
drag, startPoint x: 351, startPoint y: 266, endPoint x: 606, endPoint y: 312, distance: 259.1
click at [606, 312] on div "**********" at bounding box center [528, 319] width 398 height 134
click at [610, 299] on input "**********" at bounding box center [528, 295] width 398 height 34
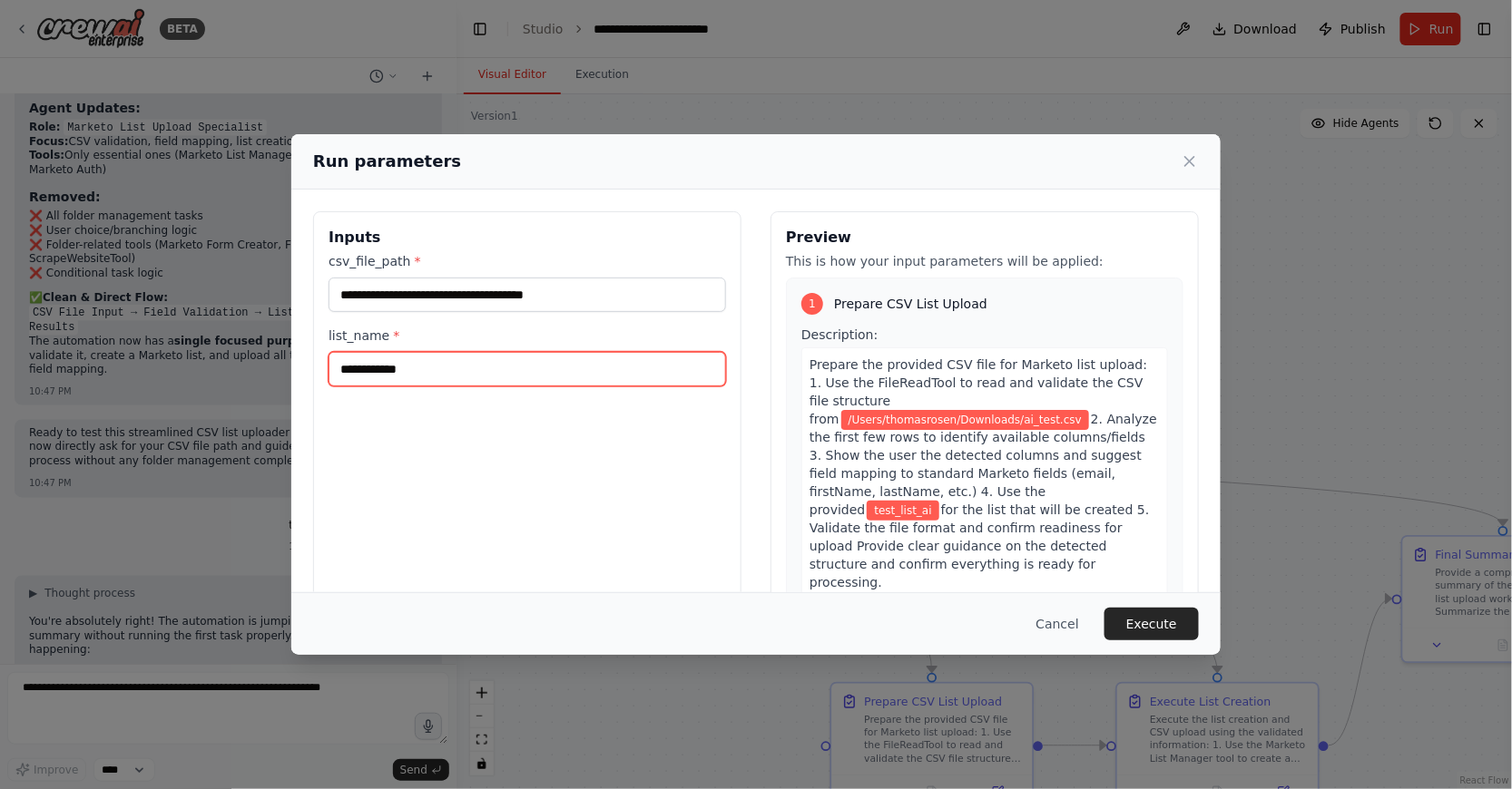
click at [524, 362] on input "**********" at bounding box center [528, 369] width 398 height 34
drag, startPoint x: 524, startPoint y: 362, endPoint x: 472, endPoint y: 372, distance: 53.0
click at [472, 372] on input "**********" at bounding box center [528, 369] width 398 height 34
click at [512, 378] on input "**********" at bounding box center [528, 369] width 398 height 34
click at [519, 379] on input "**********" at bounding box center [528, 369] width 398 height 34
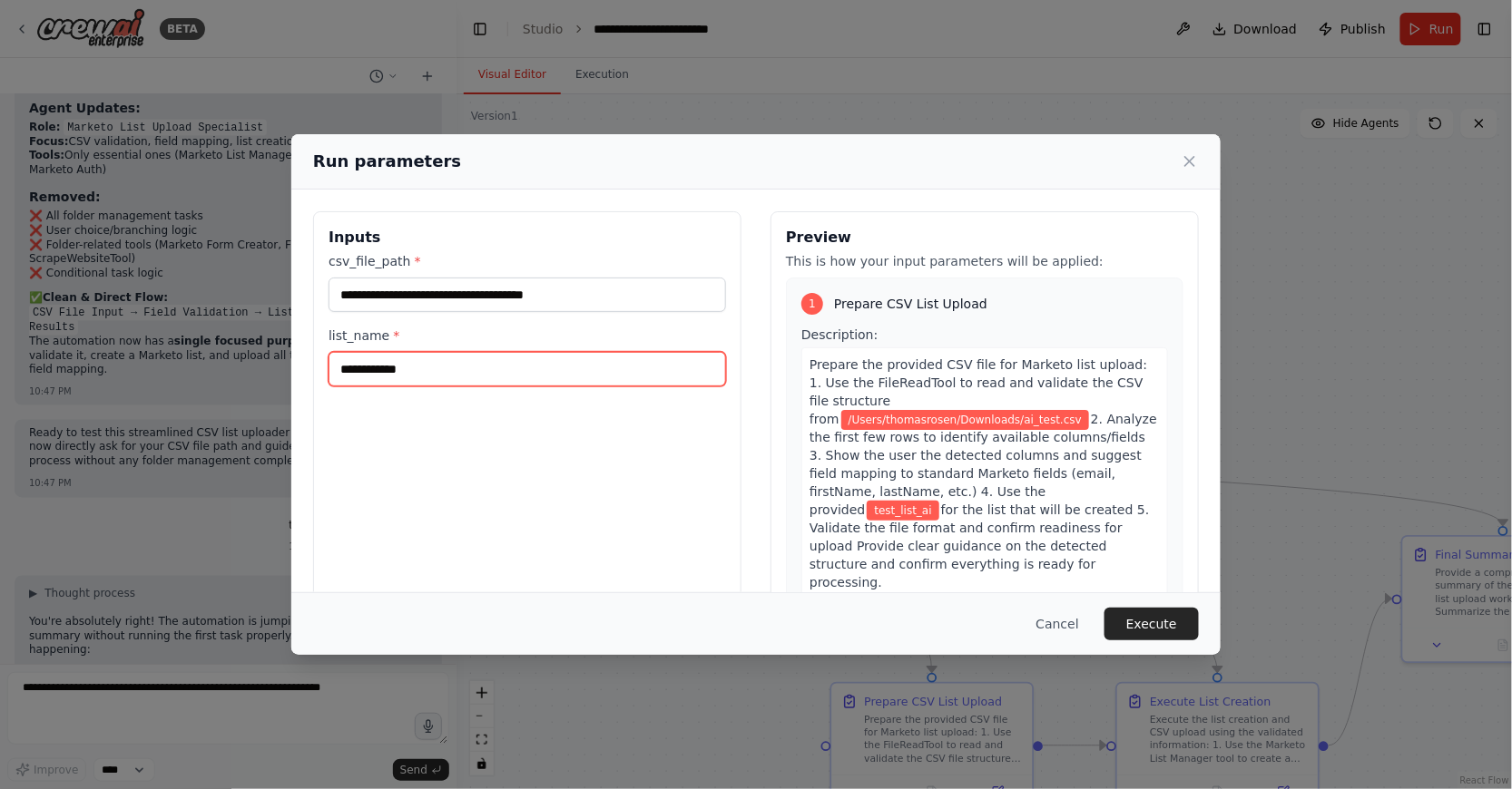
click at [519, 379] on input "**********" at bounding box center [528, 369] width 398 height 34
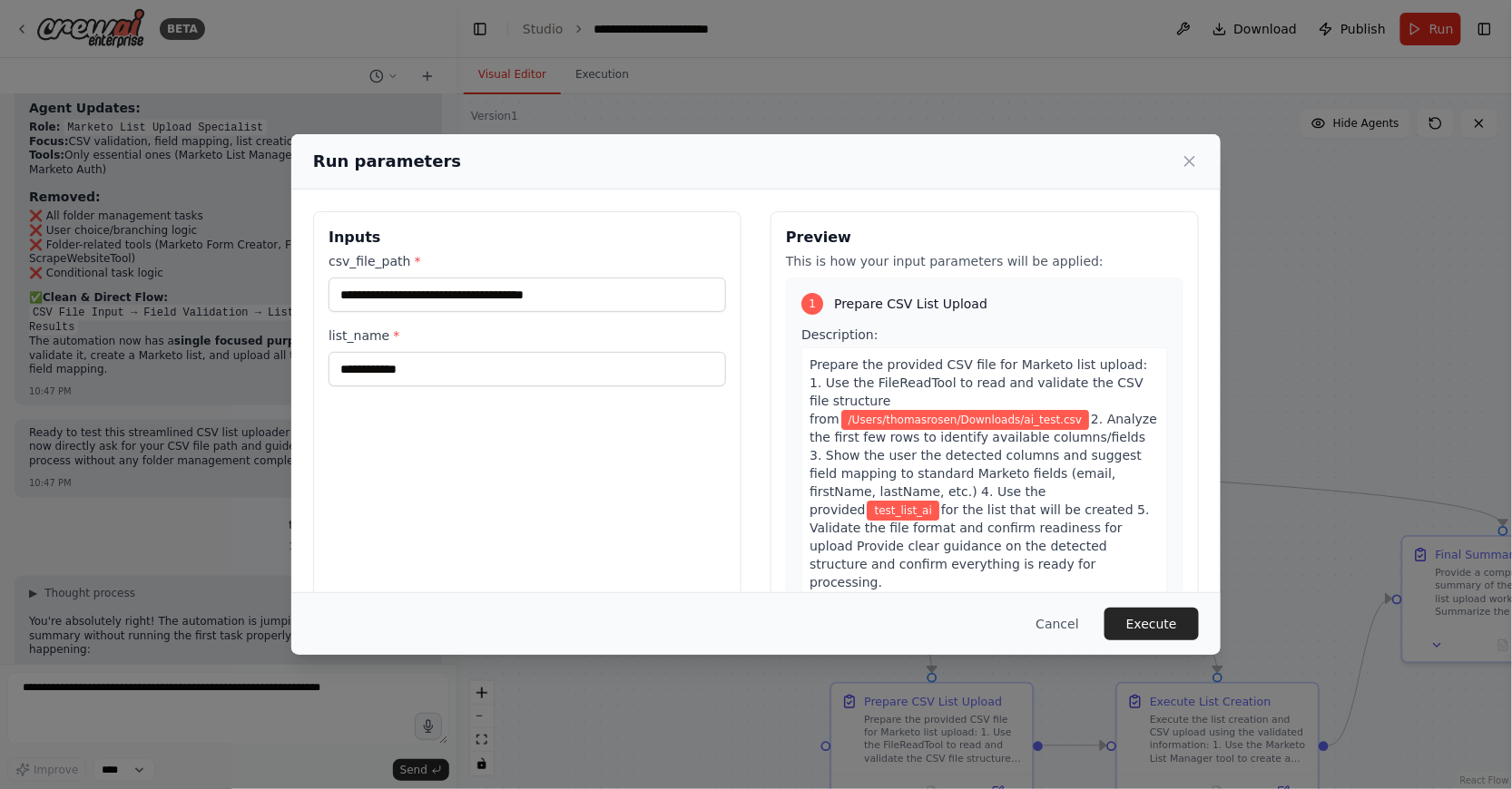
click at [631, 498] on div "**********" at bounding box center [527, 426] width 428 height 430
drag, startPoint x: 1041, startPoint y: 455, endPoint x: 1088, endPoint y: 458, distance: 47.1
click at [1088, 458] on span "2. Analyze the first few rows to identify available columns/fields 3. Show the …" at bounding box center [983, 465] width 348 height 106
drag, startPoint x: 895, startPoint y: 392, endPoint x: 1066, endPoint y: 392, distance: 171.0
click at [1066, 410] on span "/Users/thomasrosen/Downloads/ai_test.csv" at bounding box center [965, 420] width 248 height 20
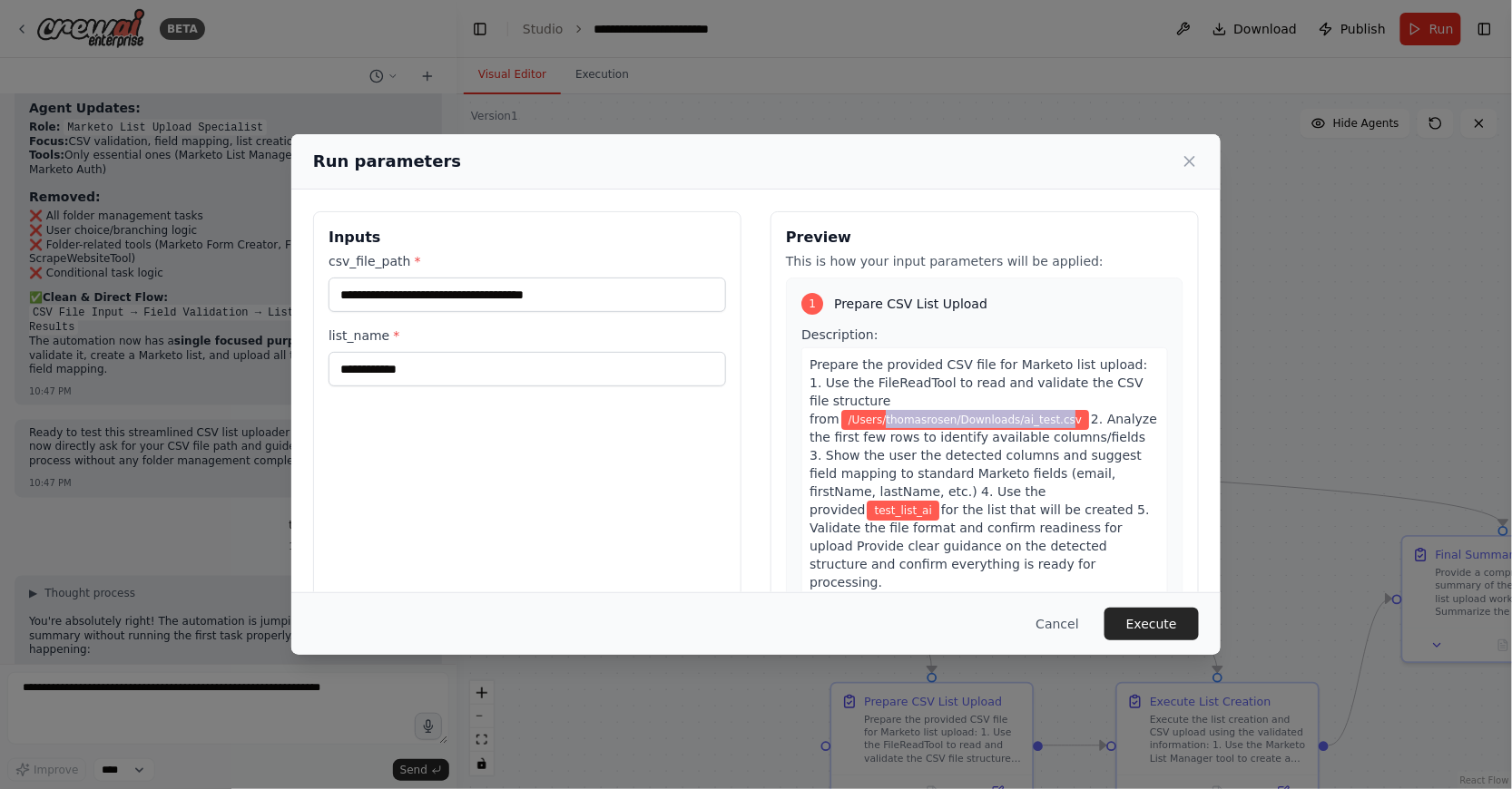
click at [1066, 410] on span "/Users/thomasrosen/Downloads/ai_test.csv" at bounding box center [965, 420] width 248 height 20
drag, startPoint x: 1083, startPoint y: 394, endPoint x: 844, endPoint y: 408, distance: 239.4
click at [844, 408] on div "Prepare the provided CSV file for Marketo list upload: 1. Use the FileReadTool …" at bounding box center [984, 474] width 366 height 253
click at [1165, 617] on button "Execute" at bounding box center [1152, 624] width 94 height 32
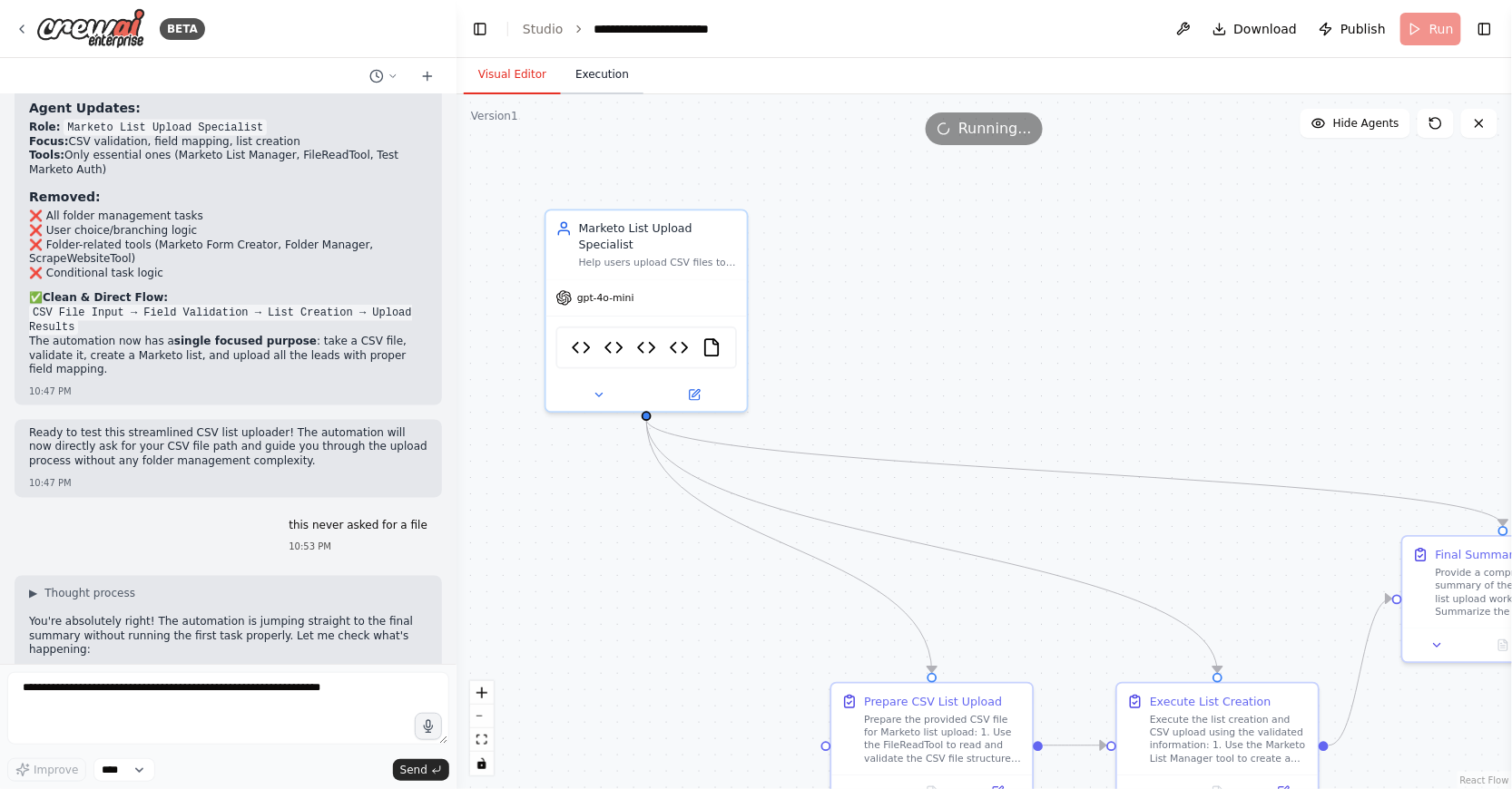
click at [606, 66] on button "Execution" at bounding box center [602, 74] width 82 height 38
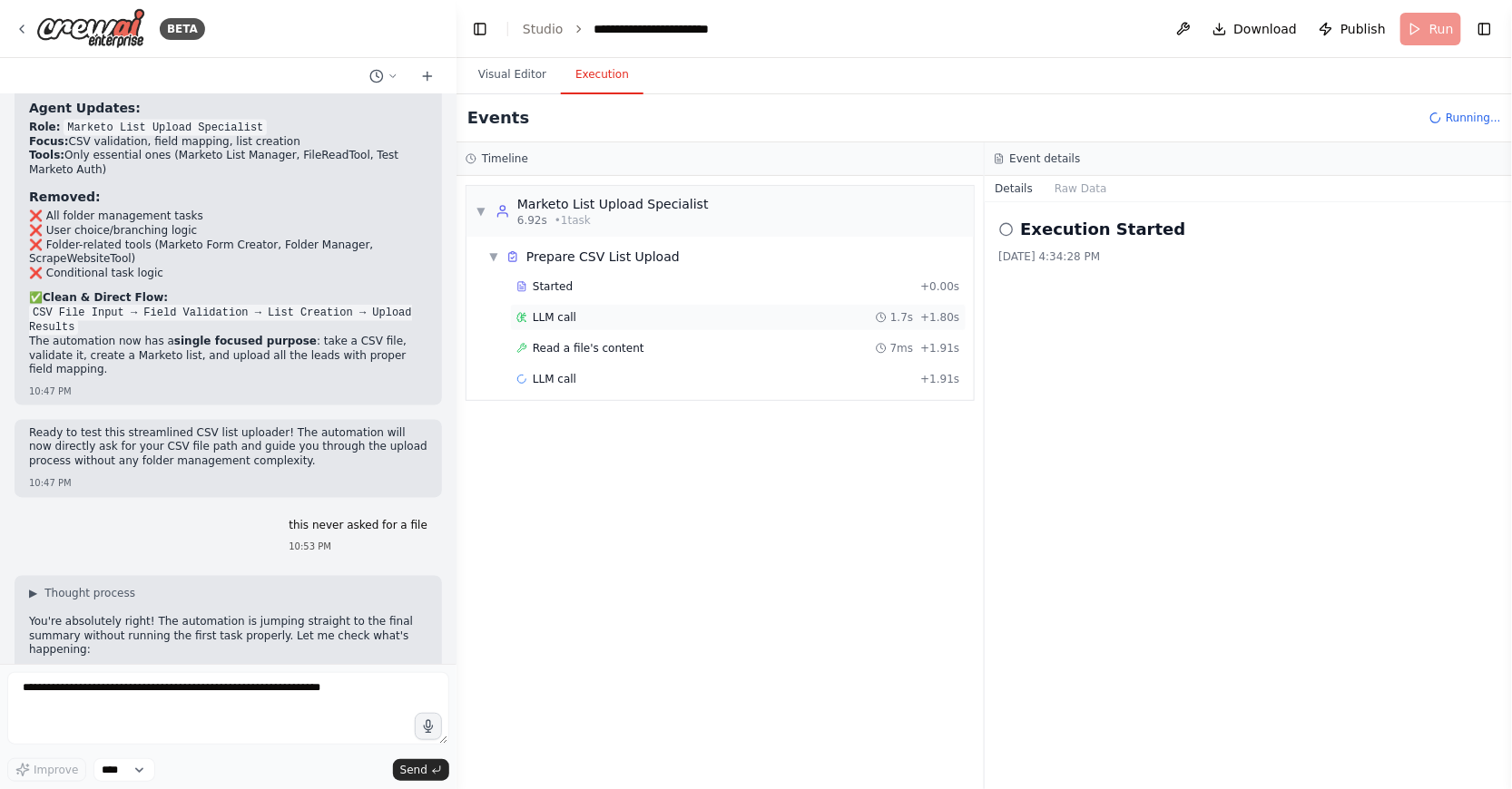
drag, startPoint x: 559, startPoint y: 319, endPoint x: 569, endPoint y: 326, distance: 12.2
click at [562, 321] on span "LLM call" at bounding box center [554, 317] width 43 height 15
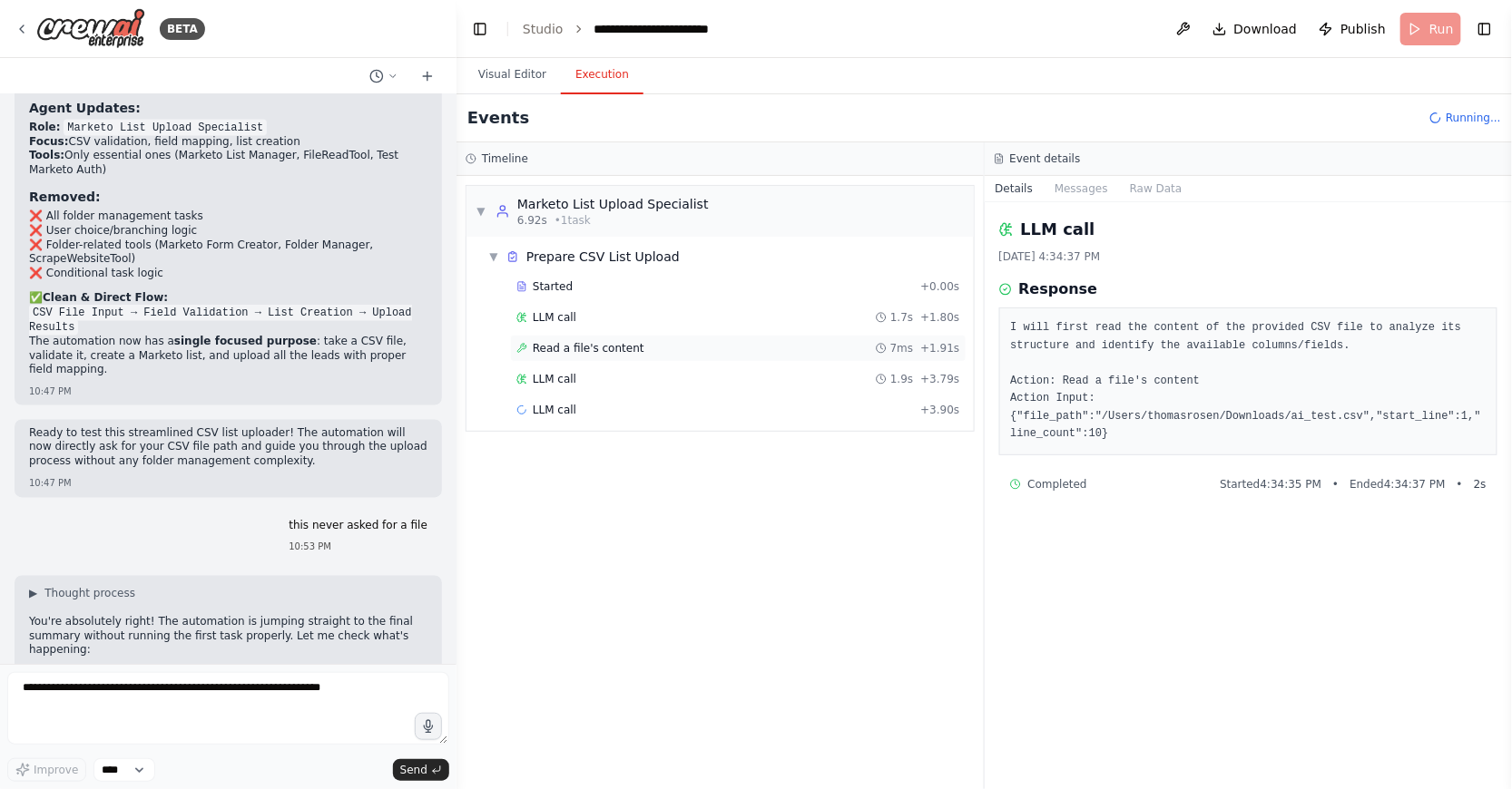
click at [564, 347] on span "Read a file's content" at bounding box center [589, 348] width 112 height 15
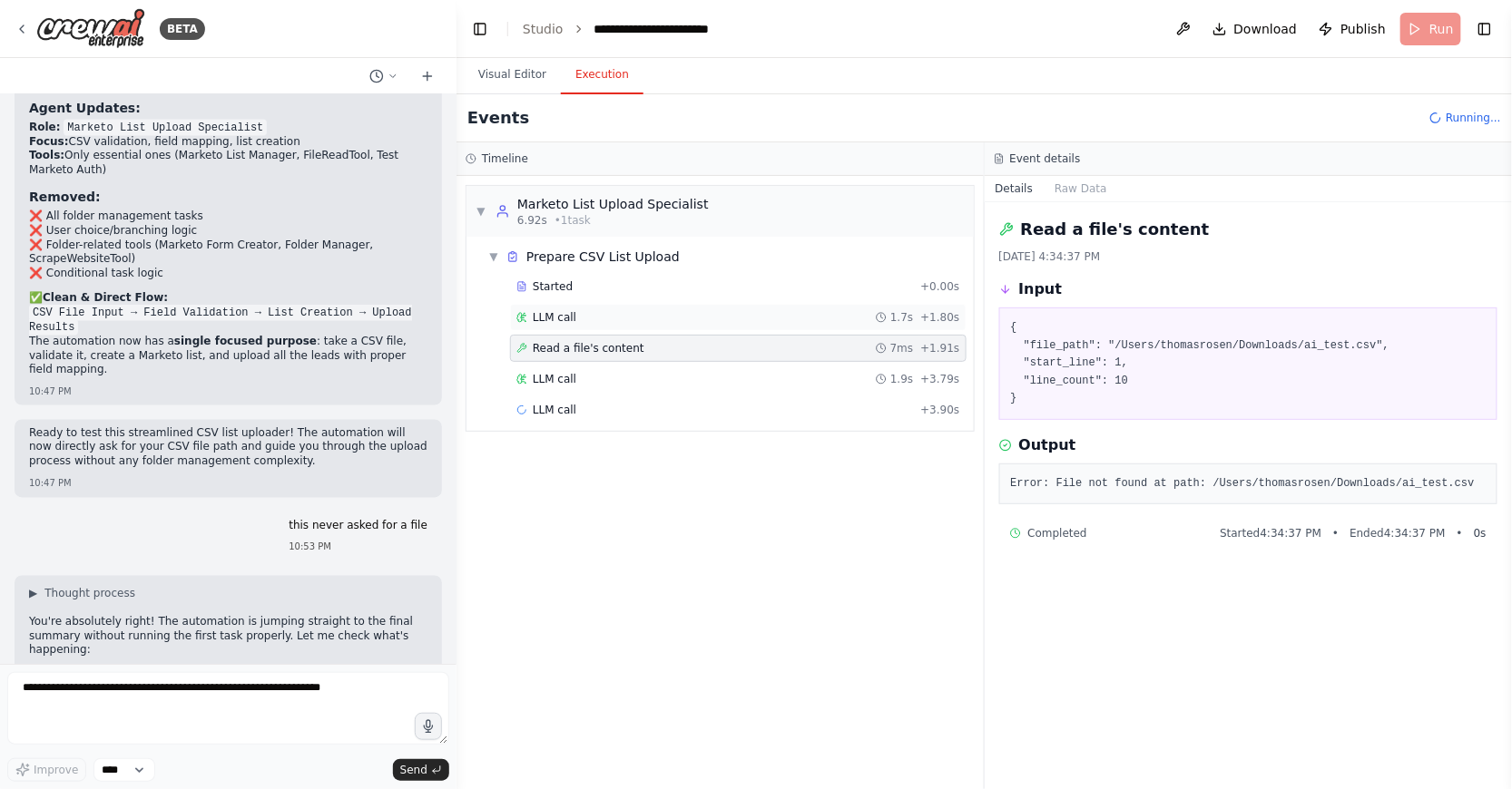
click at [555, 327] on div "LLM call 1.7s + 1.80s" at bounding box center [738, 317] width 456 height 27
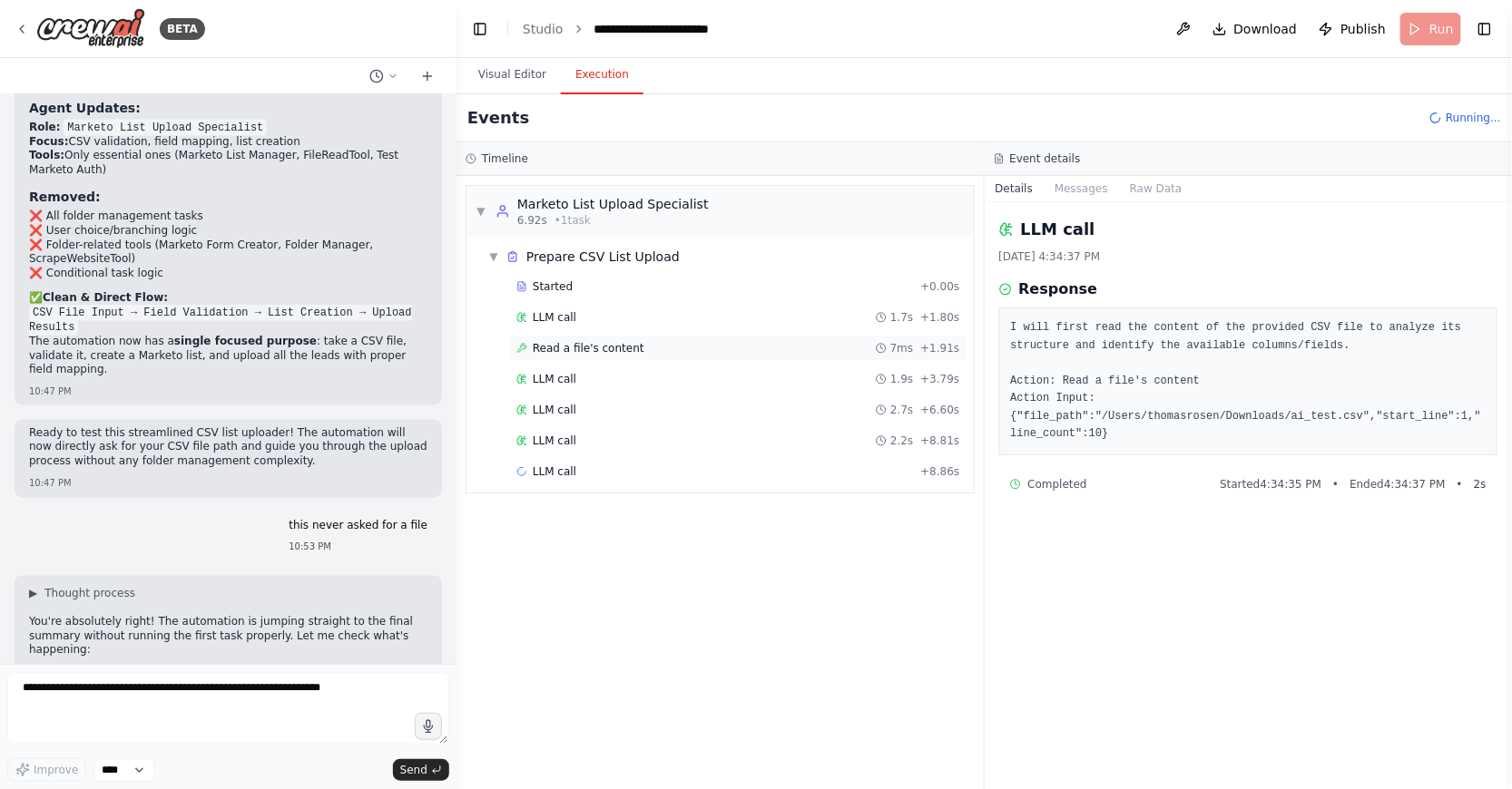
click at [574, 347] on span "Read a file's content" at bounding box center [589, 348] width 112 height 15
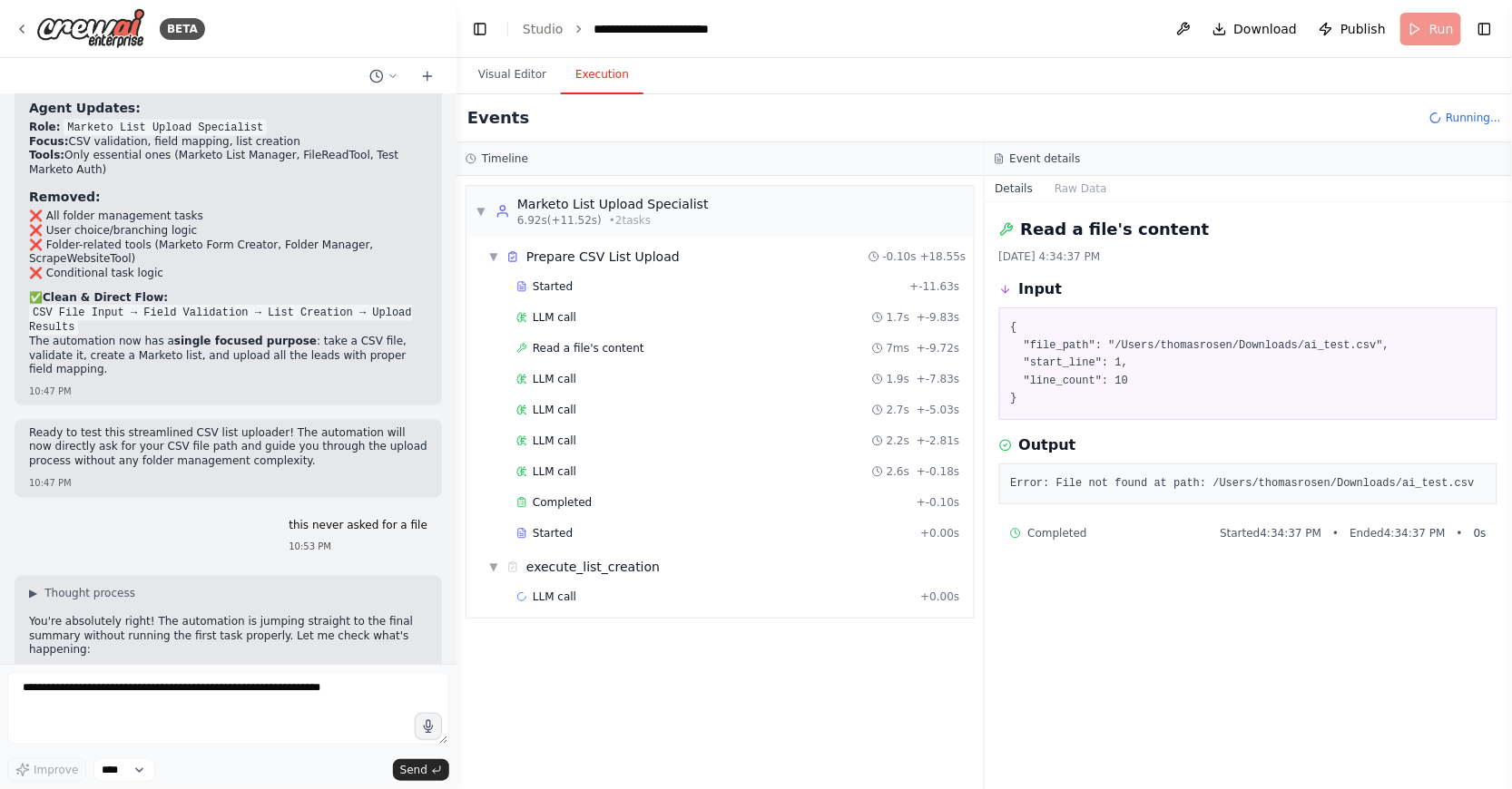
click at [1300, 492] on div "Error: File not found at path: /Users/thomasrosen/Downloads/ai_test.csv" at bounding box center [1249, 485] width 499 height 42
click at [1299, 485] on pre "Error: File not found at path: /Users/thomasrosen/Downloads/ai_test.csv" at bounding box center [1250, 485] width 476 height 19
click at [750, 355] on div "Read a file's content 7ms + -9.72s" at bounding box center [738, 348] width 456 height 27
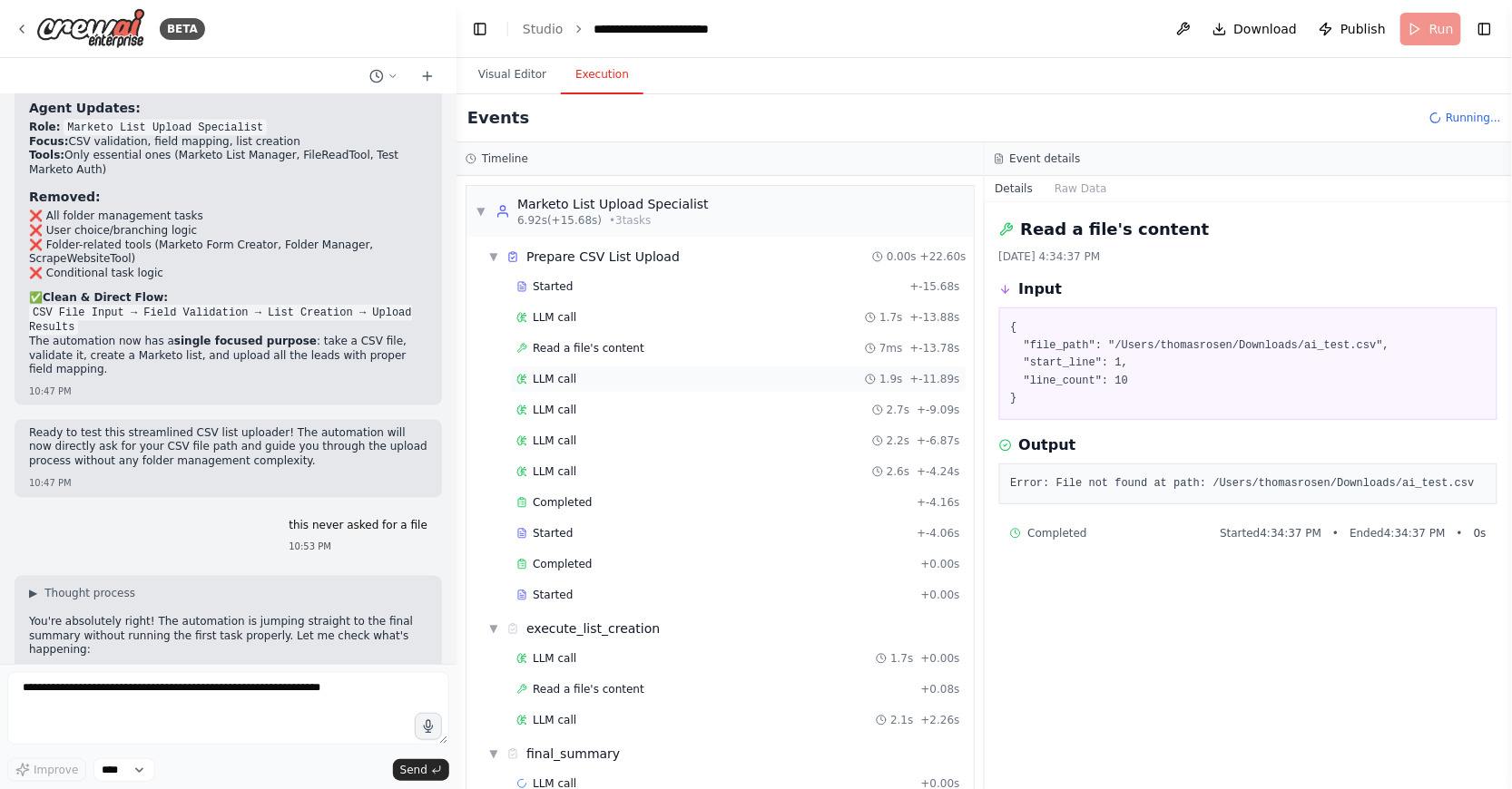
click at [580, 381] on div "LLM call 1.9s + -11.89s" at bounding box center [737, 379] width 444 height 15
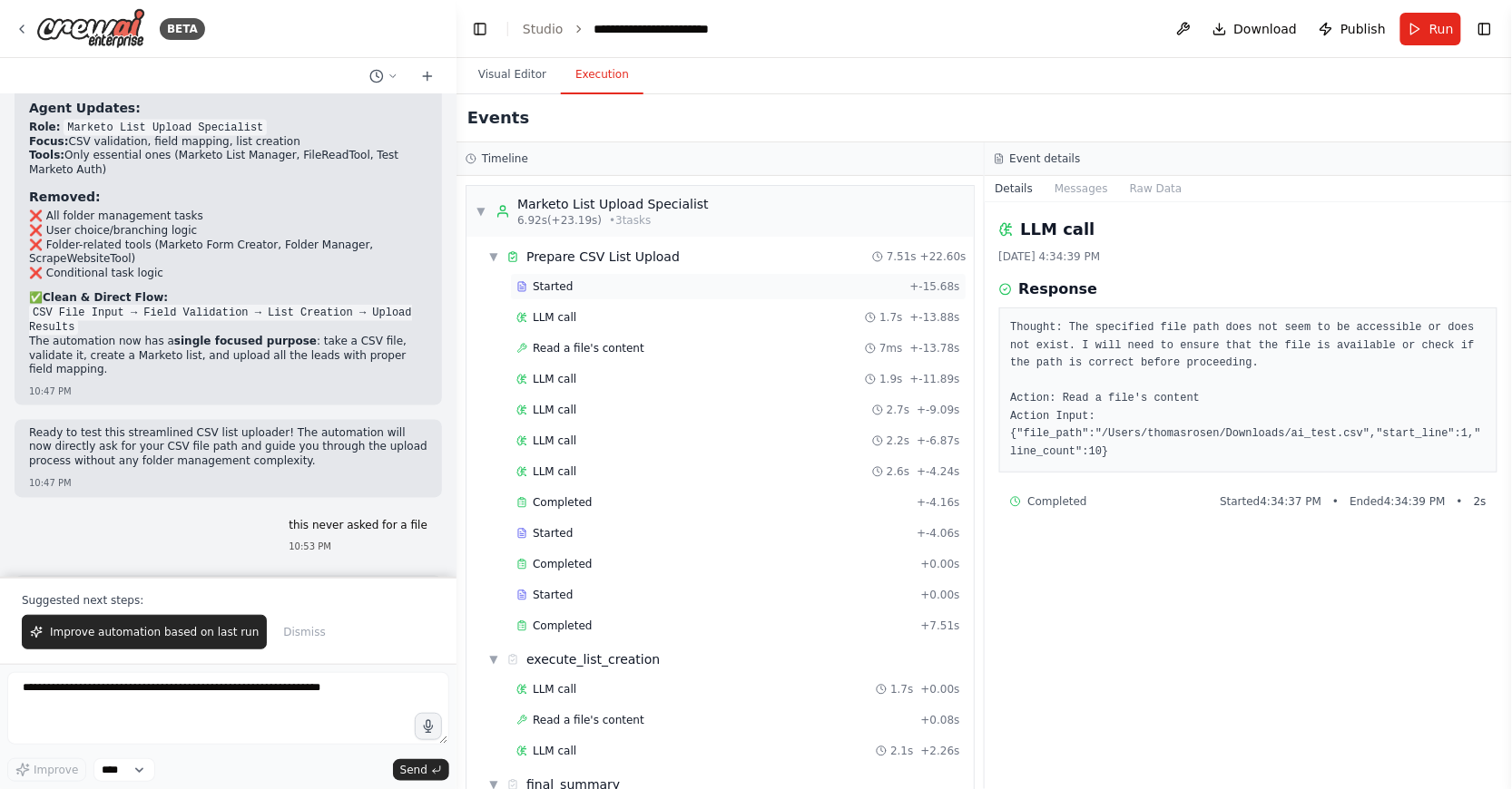
click at [639, 297] on div "Started + -15.68s" at bounding box center [738, 287] width 456 height 27
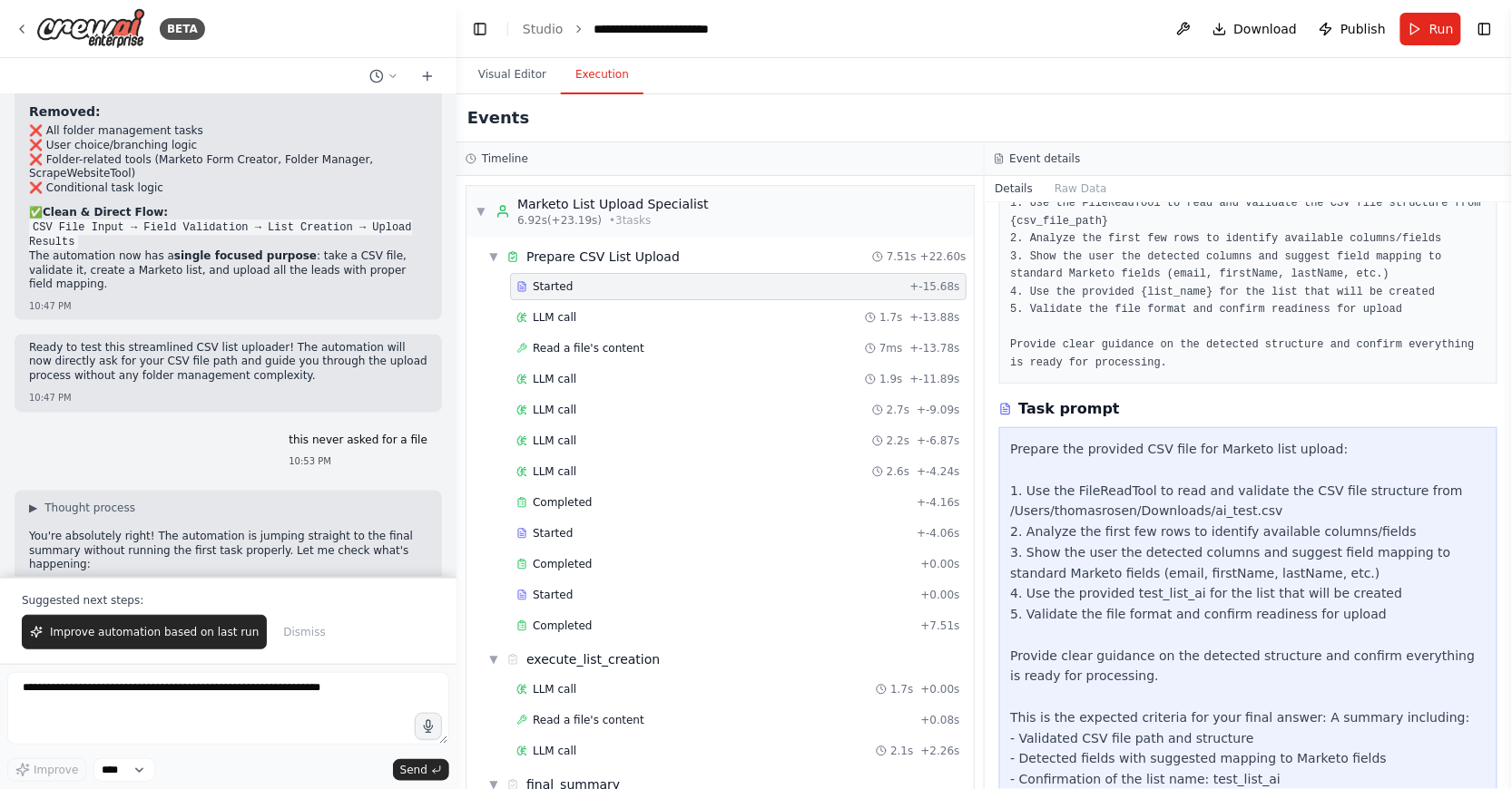
scroll to position [168, 0]
